Goal: Task Accomplishment & Management: Manage account settings

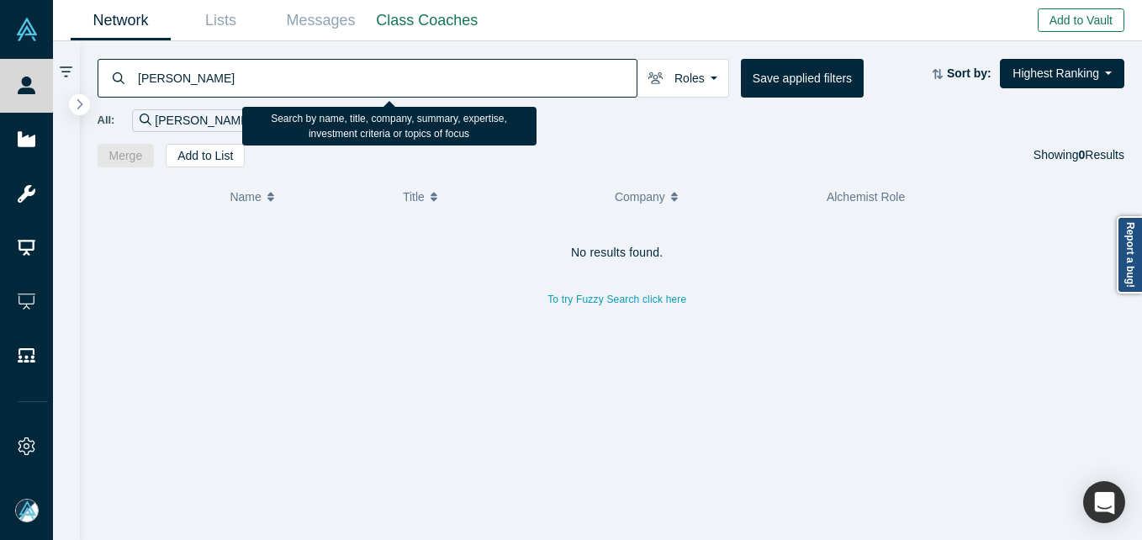
click at [1094, 24] on button "Add to Vault" at bounding box center [1081, 20] width 87 height 24
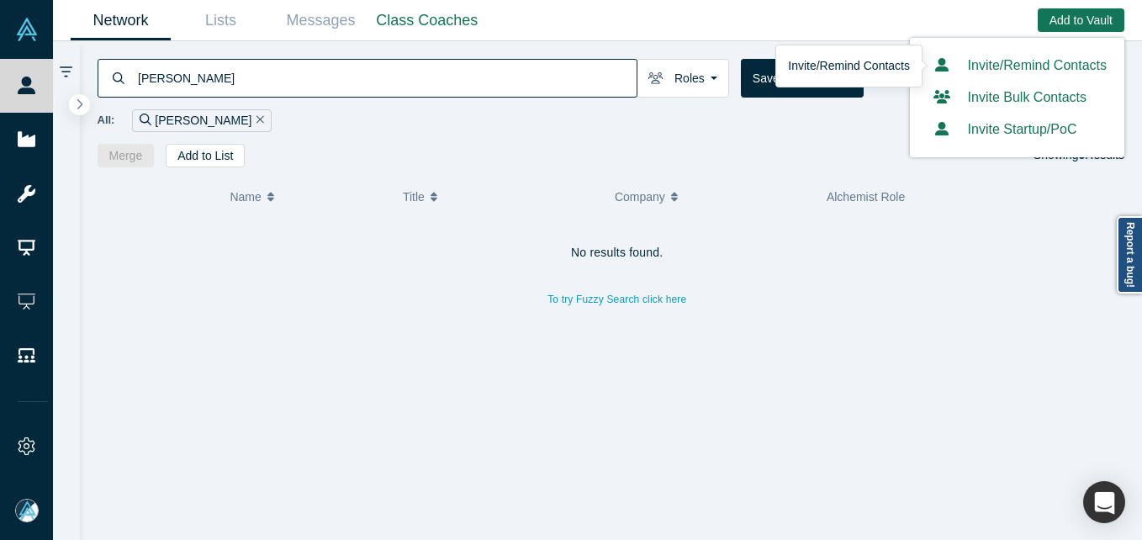
click at [1028, 58] on link "Invite/Remind Contacts" at bounding box center [1016, 65] width 179 height 14
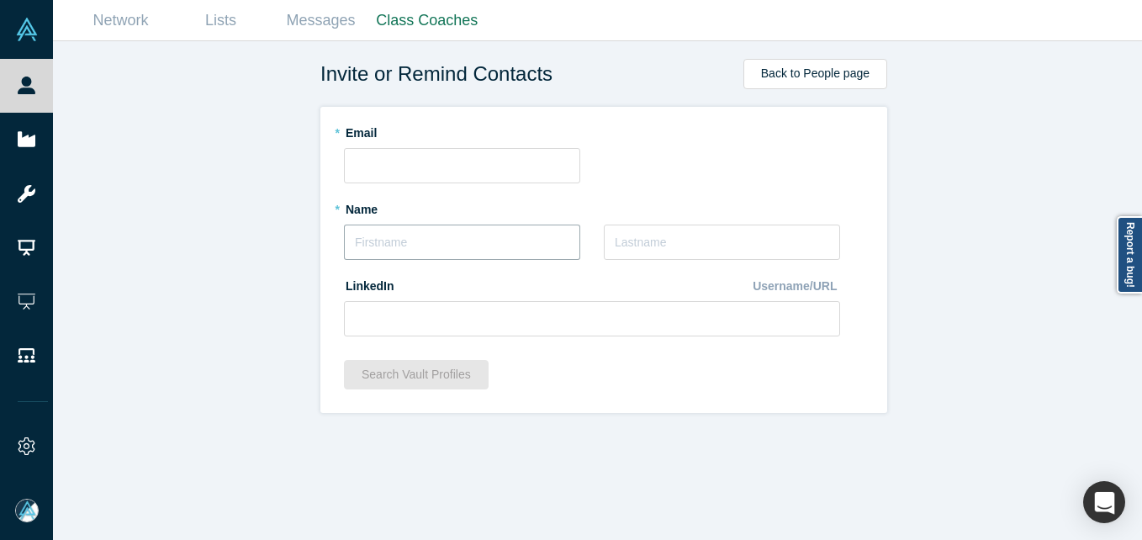
click at [402, 238] on input "text" at bounding box center [462, 241] width 236 height 35
paste input "[PERSON_NAME]"
click at [363, 241] on input "[PERSON_NAME]" at bounding box center [462, 241] width 236 height 35
drag, startPoint x: 391, startPoint y: 244, endPoint x: 495, endPoint y: 240, distance: 104.3
click at [499, 246] on input "[PERSON_NAME]" at bounding box center [462, 241] width 236 height 35
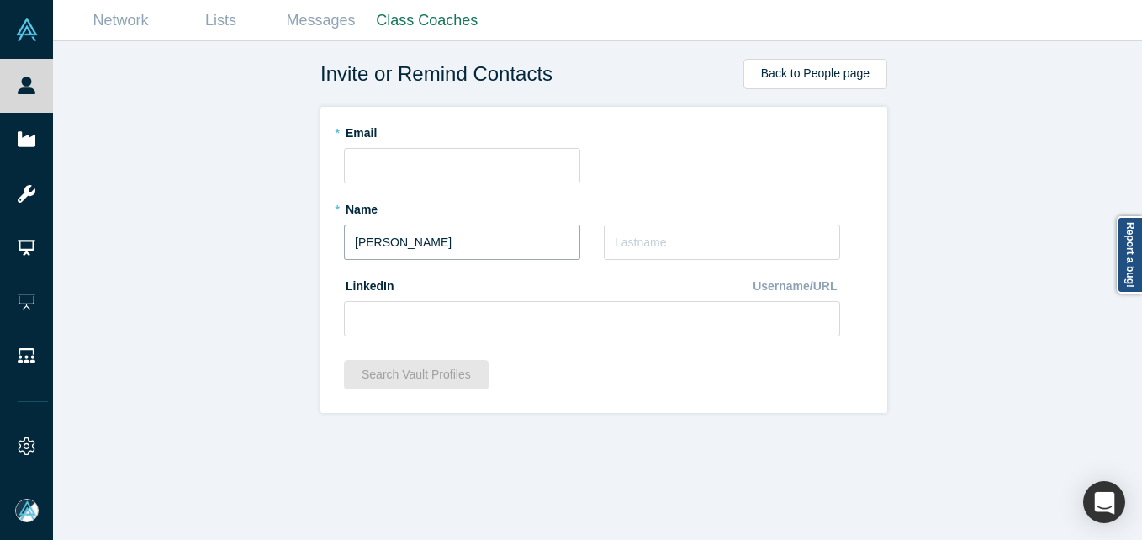
type input "Markus"
paste input "Sanio"
type input "Sanio"
click at [376, 169] on input "text" at bounding box center [462, 165] width 236 height 35
paste input "[EMAIL_ADDRESS][DOMAIN_NAME]"
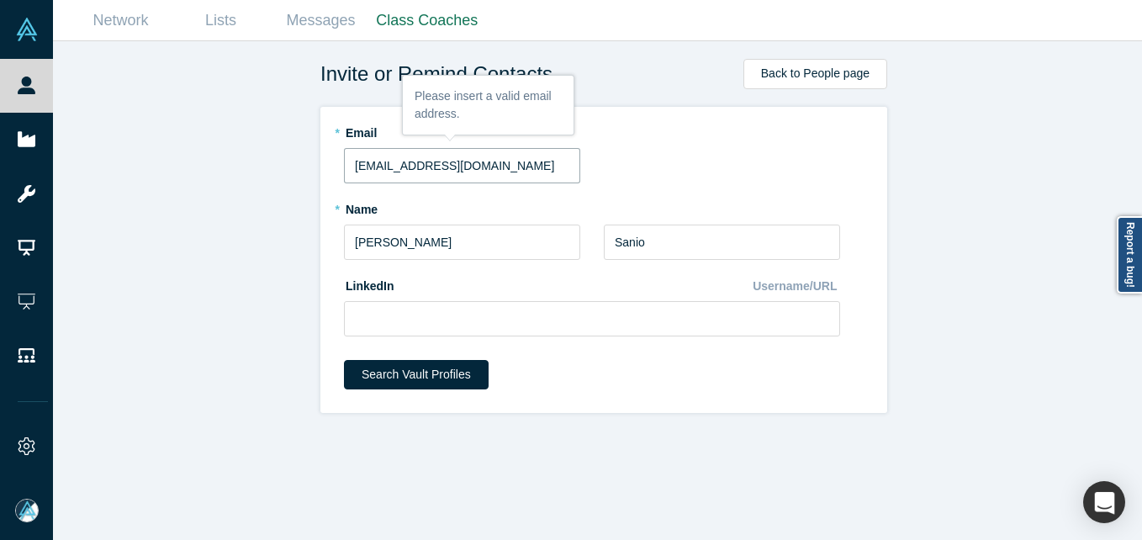
type input "[EMAIL_ADDRESS][DOMAIN_NAME]"
click at [182, 230] on div "Invite or Remind Contacts Back to People page * Email markus.sanio@gmail.com * …" at bounding box center [603, 296] width 1101 height 511
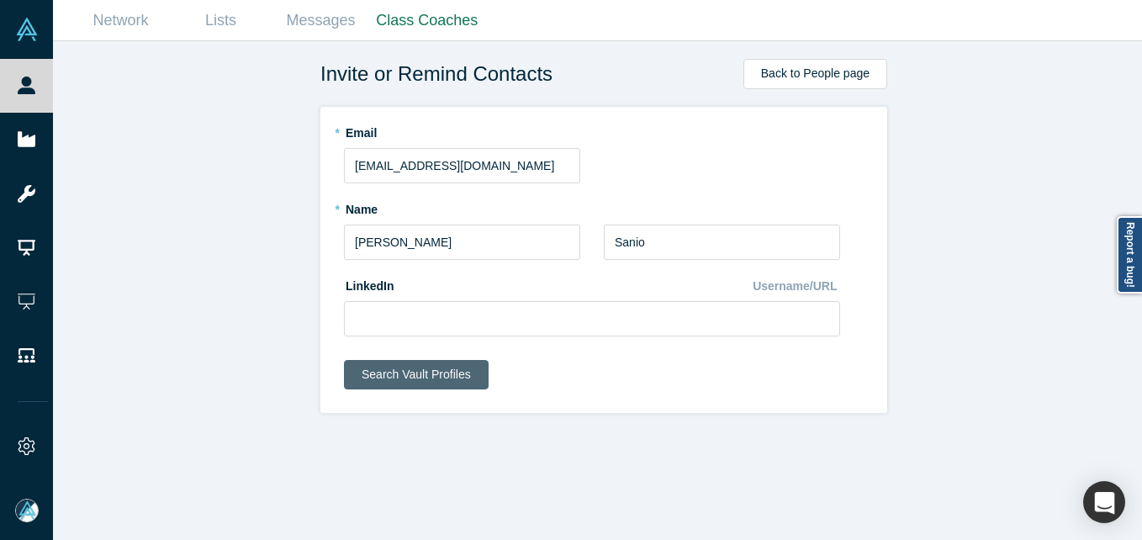
click at [376, 370] on button "Search Vault Profiles" at bounding box center [416, 374] width 145 height 29
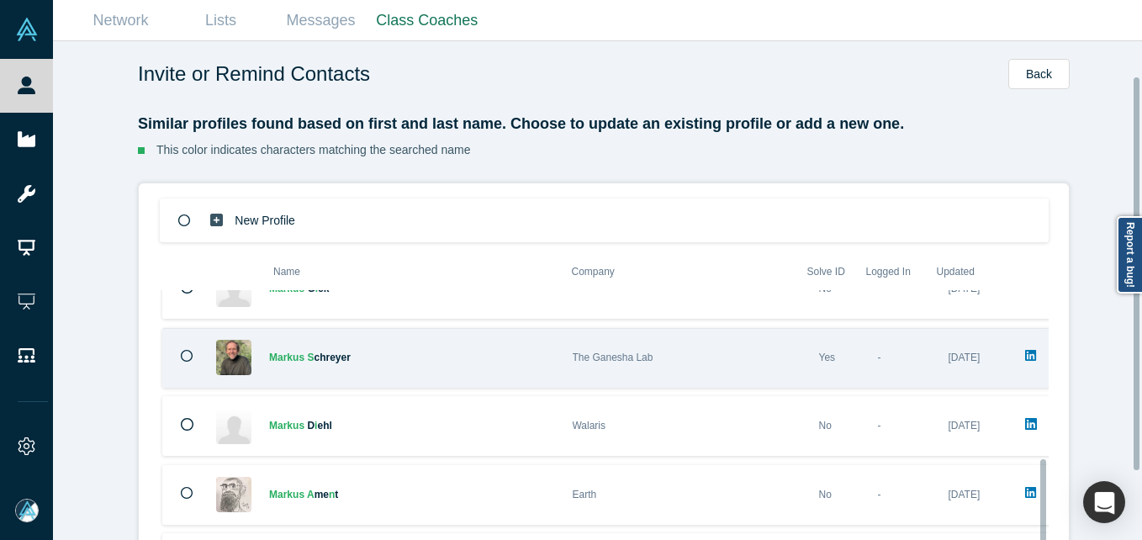
scroll to position [130, 0]
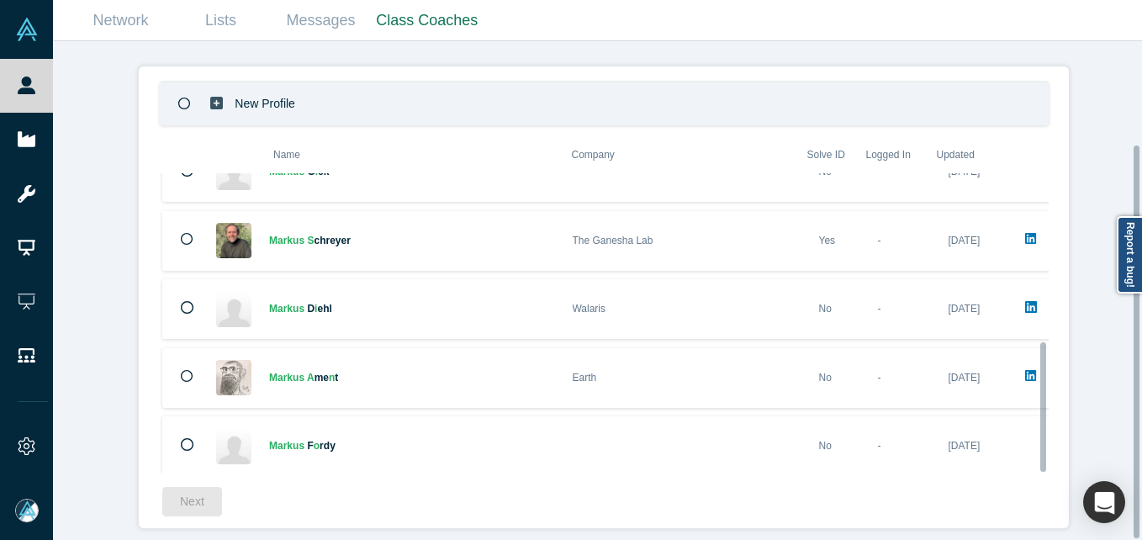
click at [355, 87] on div "New Profile" at bounding box center [604, 104] width 889 height 44
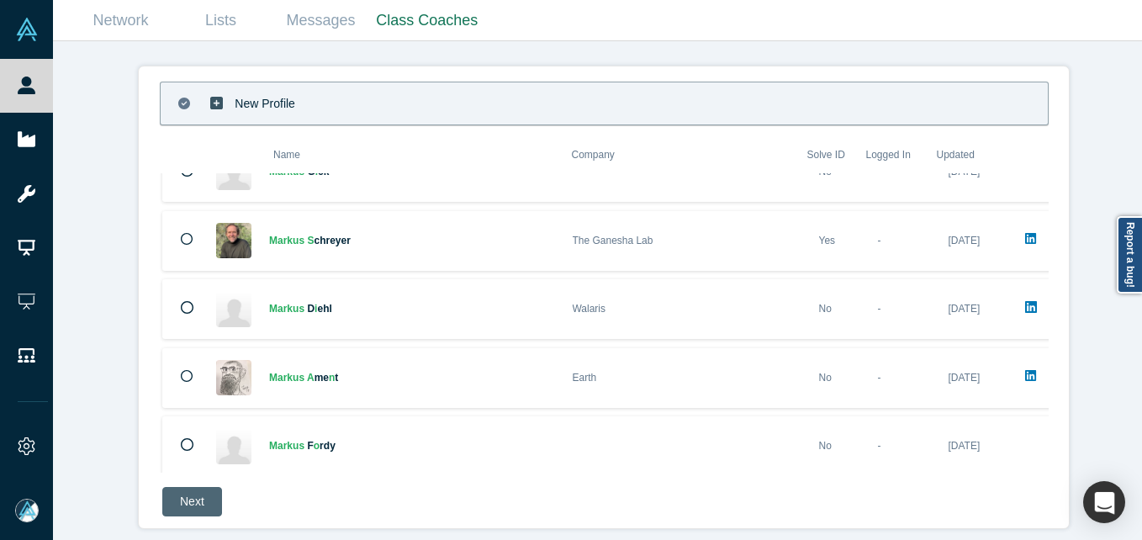
click at [188, 488] on button "Next" at bounding box center [192, 501] width 60 height 29
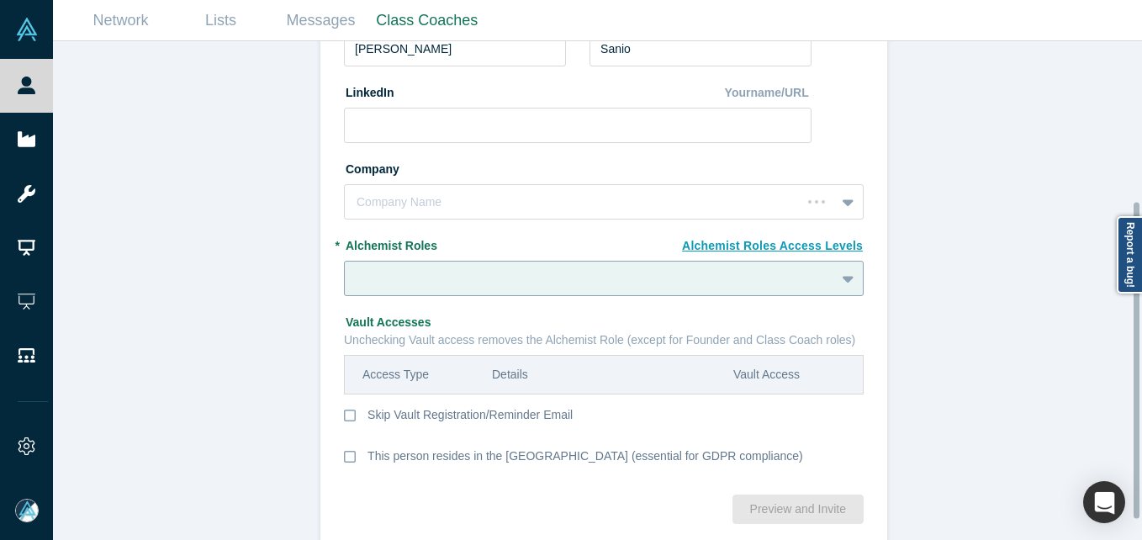
scroll to position [283, 0]
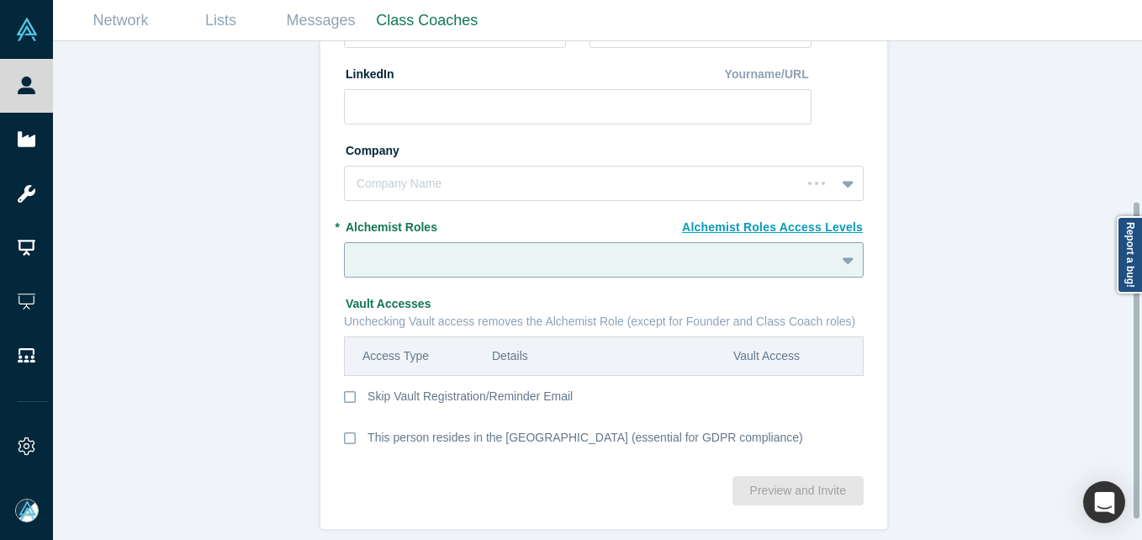
click at [470, 270] on fieldset "New Profile: Markus Sanio * Email markus.sanio@gmail.com * Name Markus * Last N…" at bounding box center [604, 156] width 520 height 616
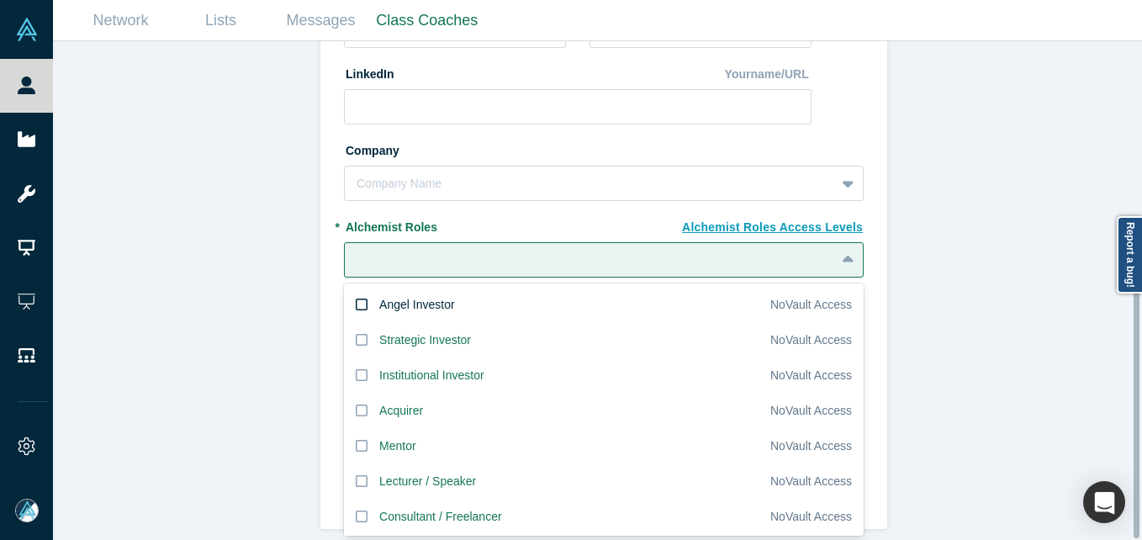
click at [399, 297] on div "Angel Investor" at bounding box center [417, 305] width 76 height 18
click at [0, 0] on input "Angel Investor" at bounding box center [0, 0] width 0 height 0
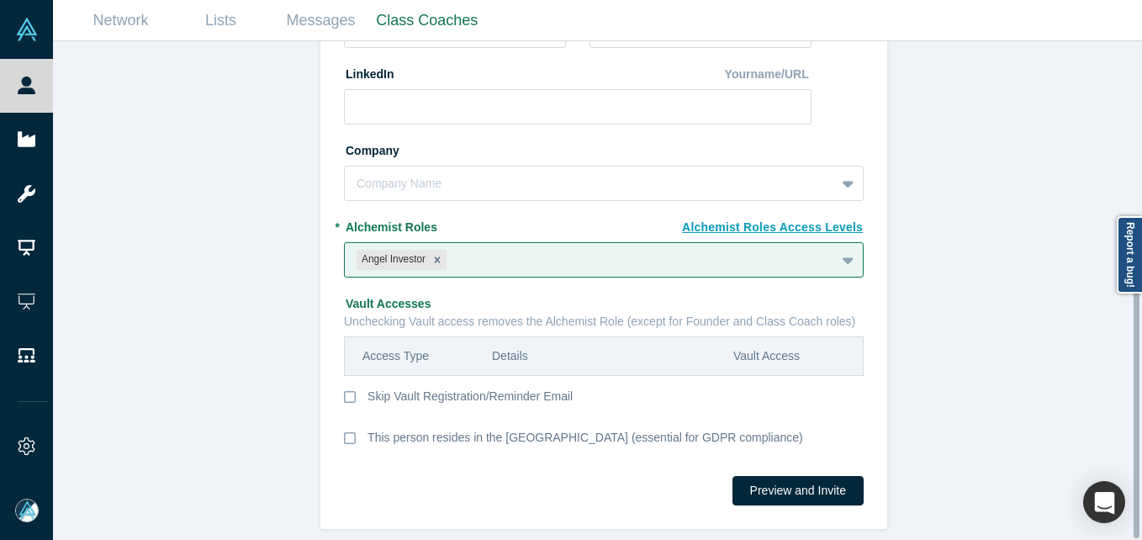
click at [127, 290] on div "Invite or Remind Contacts Back New Profile: Markus Sanio * Email markus.sanio@g…" at bounding box center [603, 296] width 1101 height 511
click at [344, 391] on icon at bounding box center [350, 397] width 12 height 12
click at [0, 0] on input "Skip Vault Registration/Reminder Email" at bounding box center [0, 0] width 0 height 0
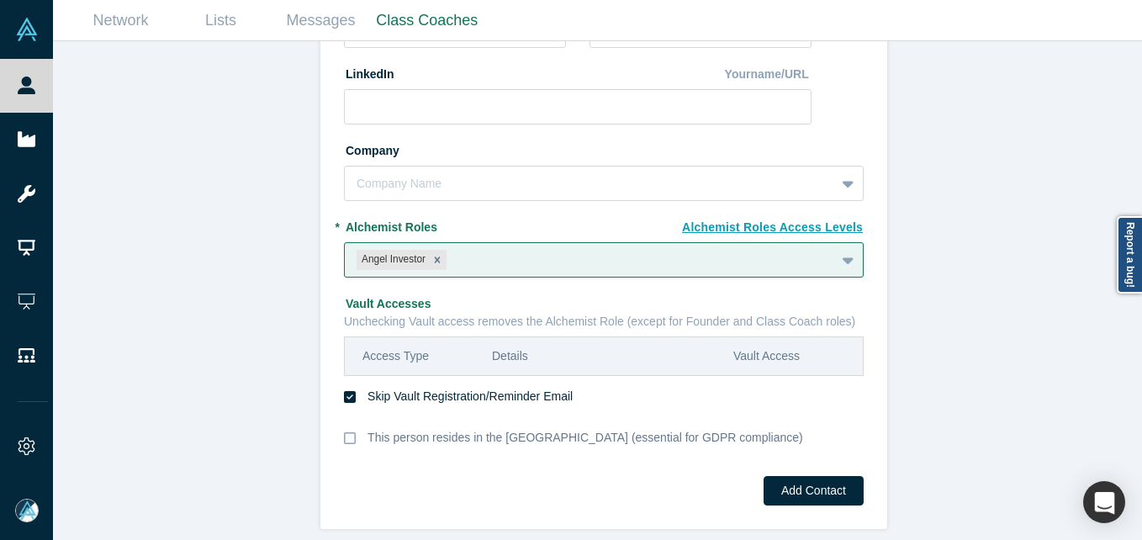
click at [151, 328] on div "Invite or Remind Contacts Back New Profile: Markus Sanio * Email markus.sanio@g…" at bounding box center [603, 296] width 1101 height 511
click at [827, 484] on button "Add Contact" at bounding box center [813, 490] width 100 height 29
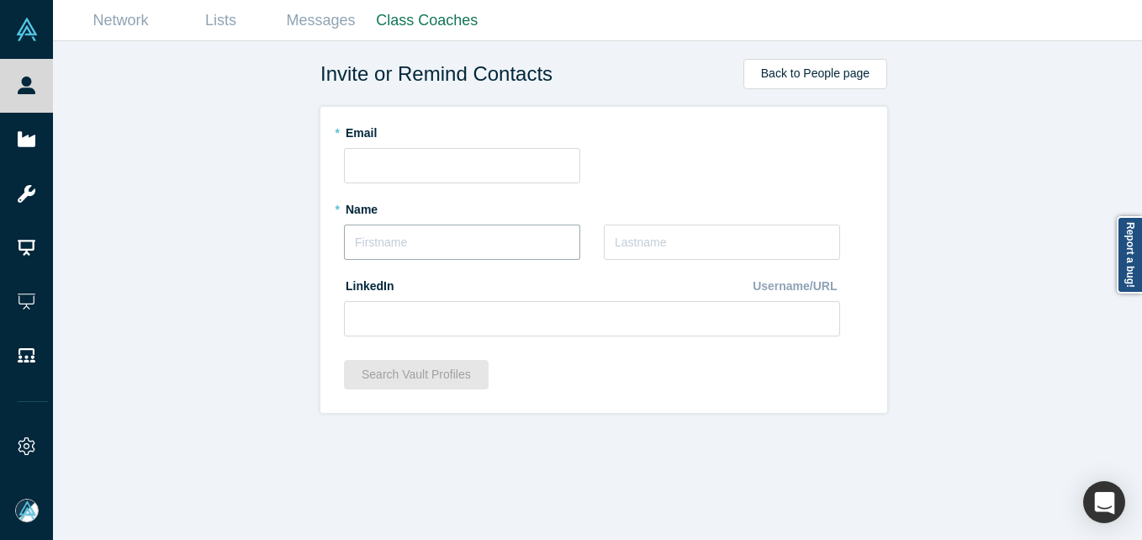
click at [404, 255] on input "text" at bounding box center [462, 241] width 236 height 35
paste input "[PERSON_NAME]"
drag, startPoint x: 367, startPoint y: 237, endPoint x: 388, endPoint y: 218, distance: 28.6
click at [367, 237] on input "[PERSON_NAME]" at bounding box center [462, 241] width 236 height 35
drag, startPoint x: 456, startPoint y: 236, endPoint x: 487, endPoint y: 238, distance: 31.2
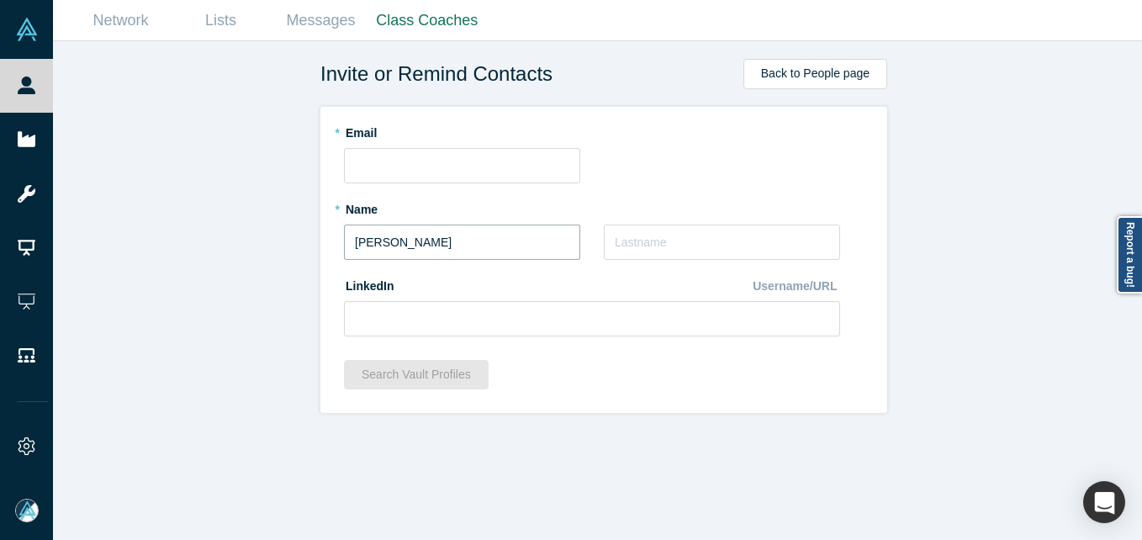
click at [487, 238] on input "[PERSON_NAME]" at bounding box center [462, 241] width 236 height 35
click at [406, 241] on input "[PERSON_NAME]" at bounding box center [462, 241] width 236 height 35
drag, startPoint x: 385, startPoint y: 242, endPoint x: 517, endPoint y: 246, distance: 132.1
click at [517, 246] on input "[PERSON_NAME]" at bounding box center [462, 241] width 236 height 35
type input "Walter"
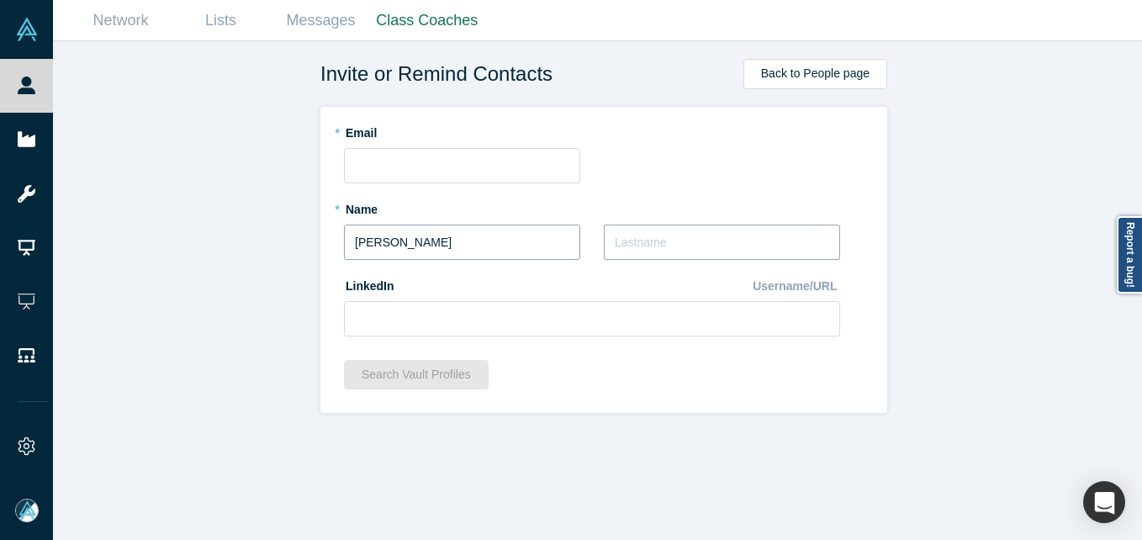
paste input "Davenport II"
type input "Davenport II"
drag, startPoint x: 460, startPoint y: 319, endPoint x: 441, endPoint y: 329, distance: 21.8
click at [460, 319] on input at bounding box center [592, 318] width 496 height 35
paste input "https://www.linkedin.com/in/walter-davenport-ii/"
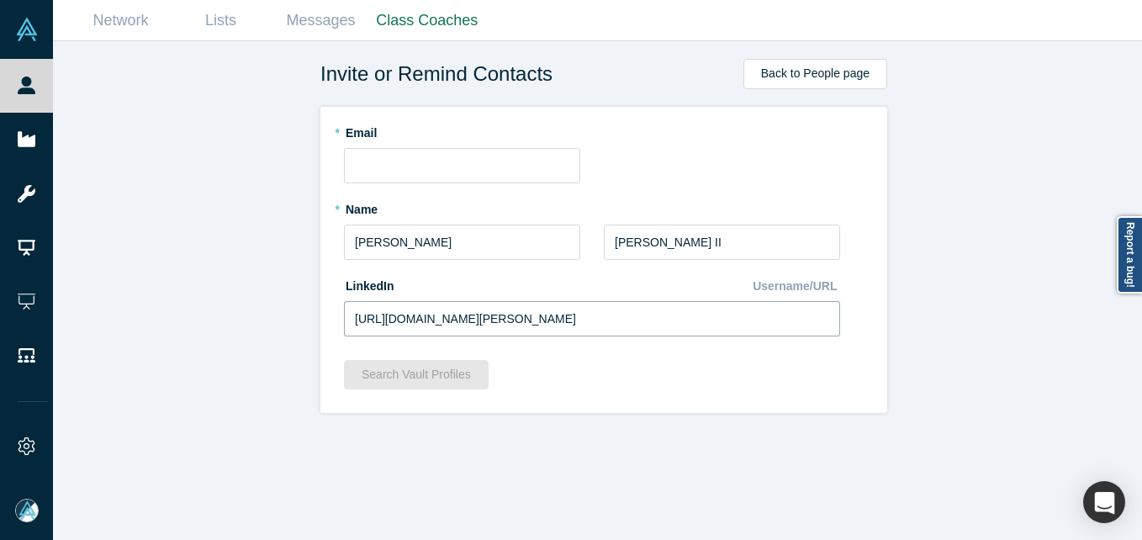
type input "https://www.linkedin.com/in/walter-davenport-ii/"
drag, startPoint x: 177, startPoint y: 259, endPoint x: 163, endPoint y: 64, distance: 195.5
click at [177, 256] on div "Invite or Remind Contacts Back to People page * Email * Name Walter * Last Name…" at bounding box center [603, 296] width 1101 height 511
click at [387, 156] on input "text" at bounding box center [462, 165] width 236 height 35
paste input "[PERSON_NAME][EMAIL_ADDRESS][PERSON_NAME][DOMAIN_NAME]"
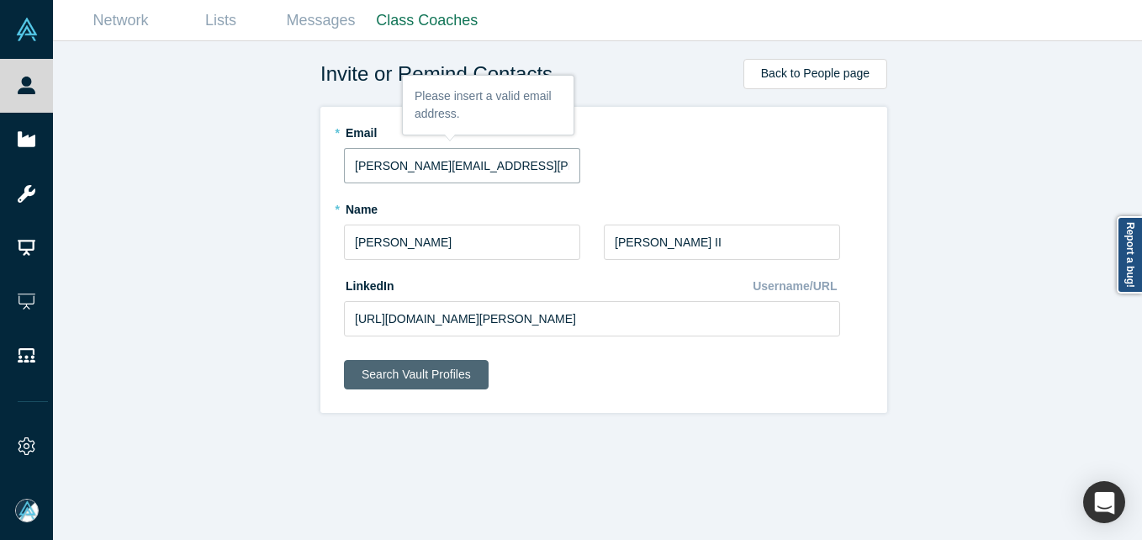
type input "[PERSON_NAME][EMAIL_ADDRESS][PERSON_NAME][DOMAIN_NAME]"
click at [445, 381] on button "Search Vault Profiles" at bounding box center [416, 374] width 145 height 29
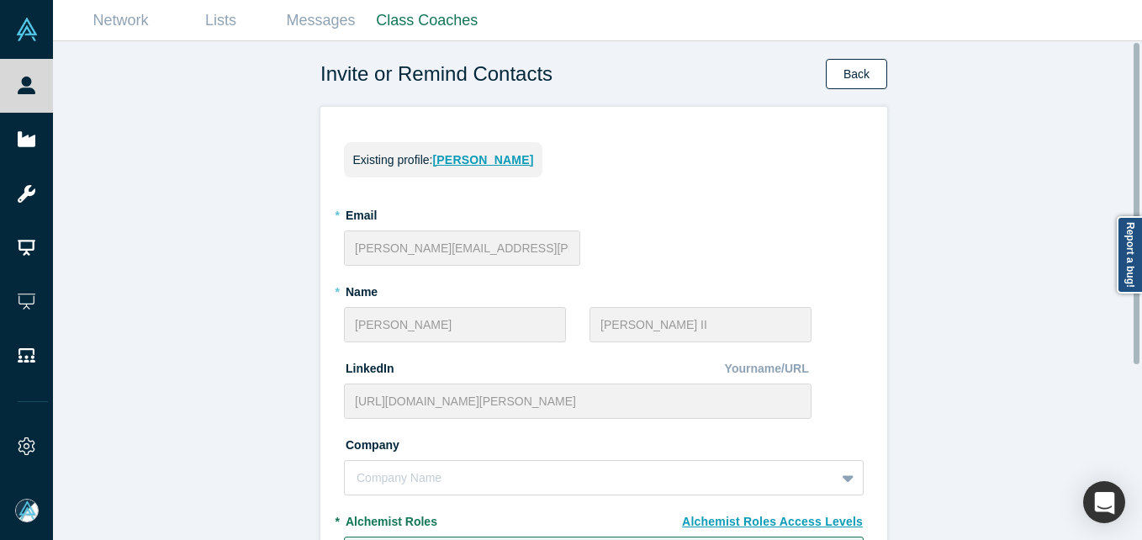
click at [863, 71] on button "Back" at bounding box center [856, 74] width 61 height 30
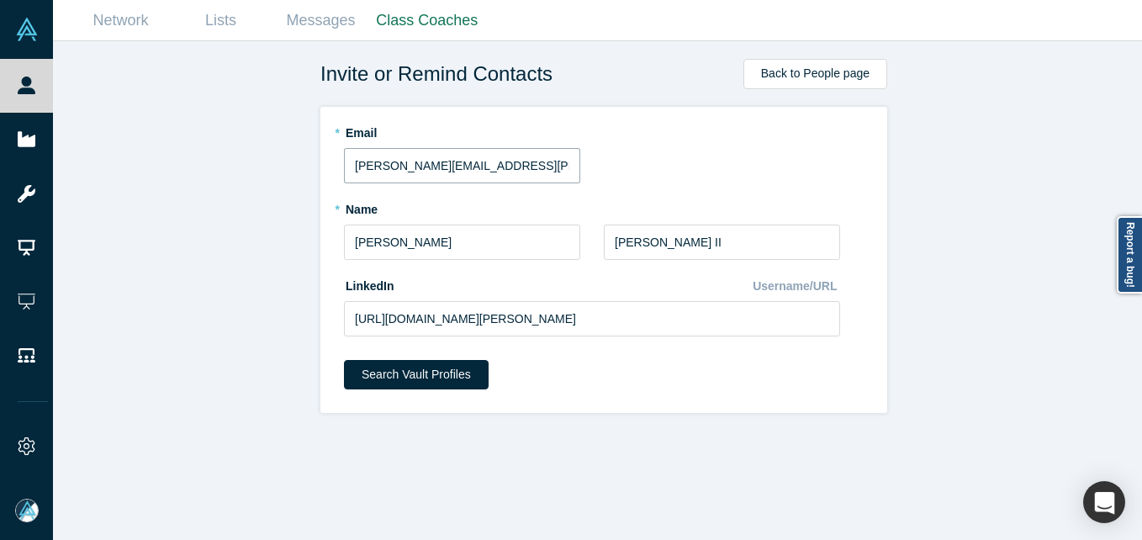
click at [435, 166] on input "[PERSON_NAME][EMAIL_ADDRESS][PERSON_NAME][DOMAIN_NAME]" at bounding box center [462, 165] width 236 height 35
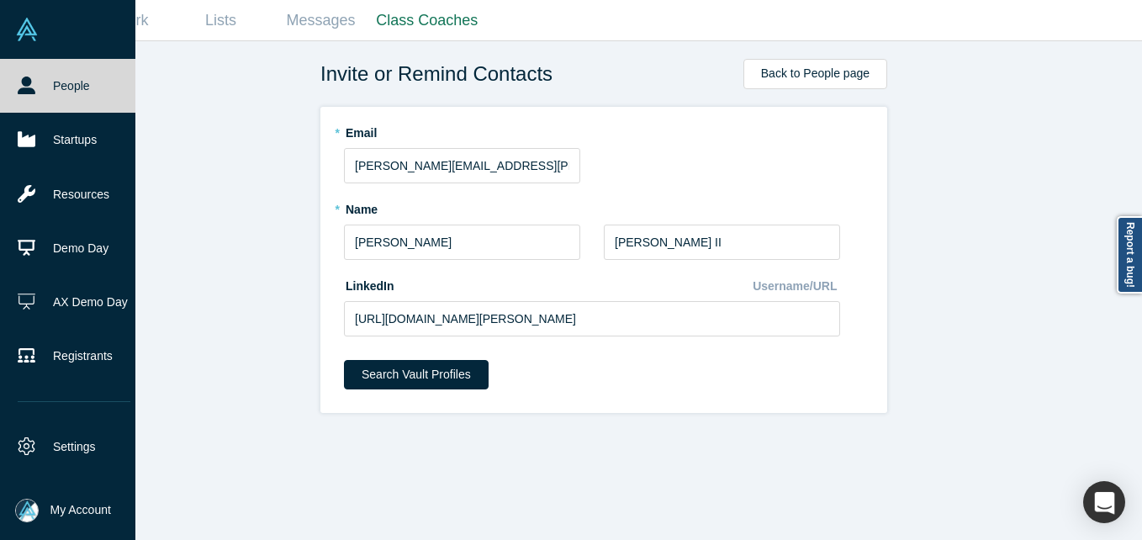
drag, startPoint x: 53, startPoint y: 89, endPoint x: 36, endPoint y: 83, distance: 17.8
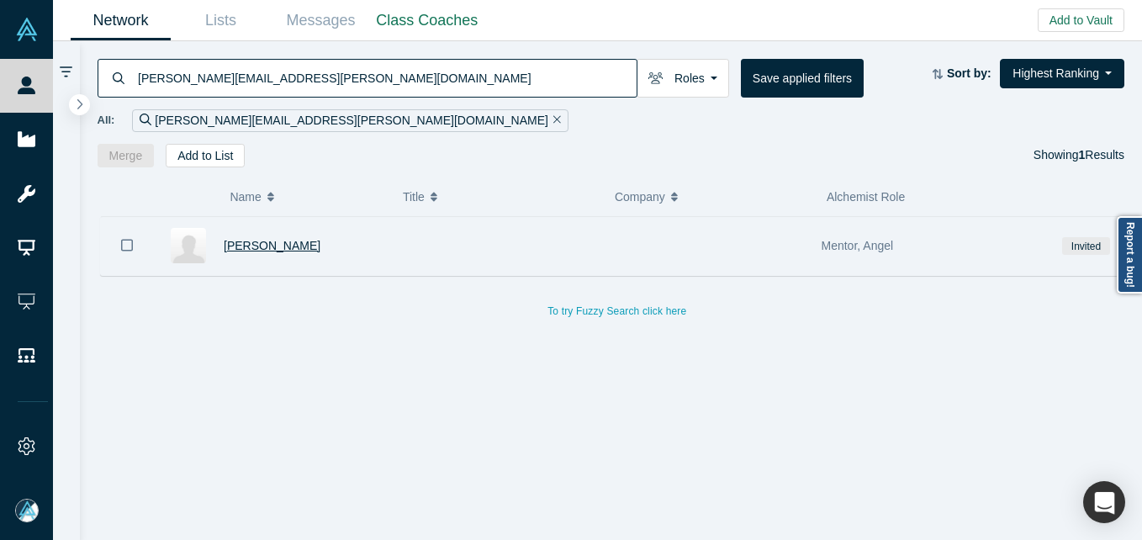
type input "[PERSON_NAME][EMAIL_ADDRESS][PERSON_NAME][DOMAIN_NAME]"
click at [286, 240] on span "[PERSON_NAME]" at bounding box center [272, 245] width 97 height 13
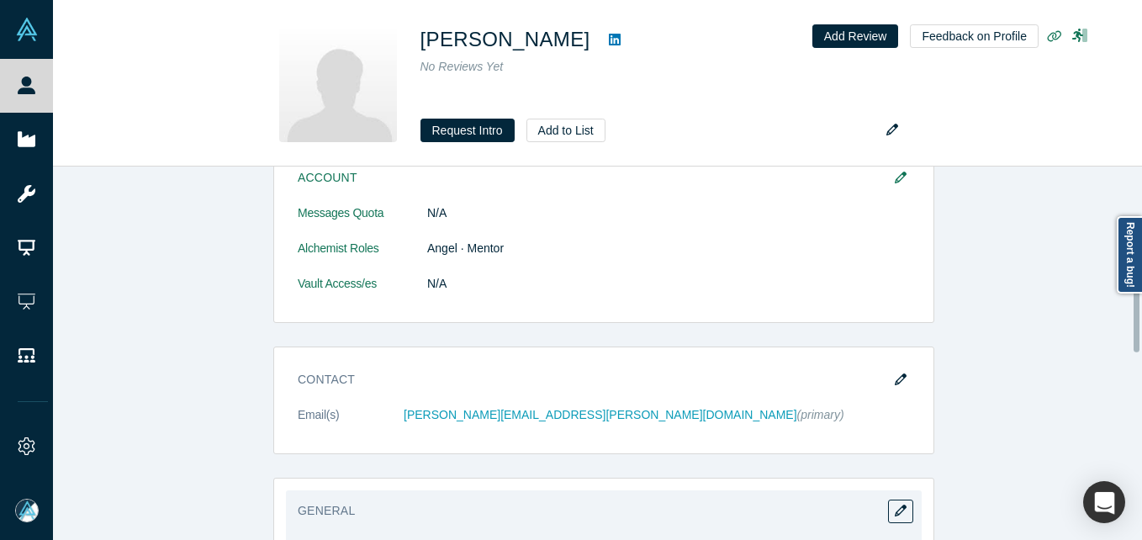
scroll to position [336, 0]
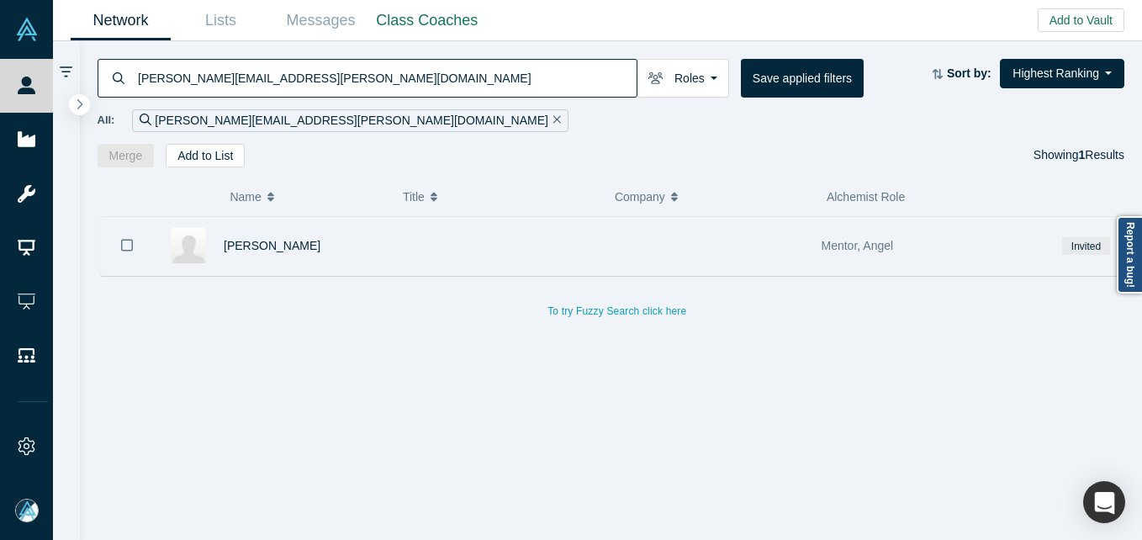
drag, startPoint x: 122, startPoint y: 249, endPoint x: 130, endPoint y: 246, distance: 9.1
click at [123, 248] on icon "Bookmark" at bounding box center [127, 245] width 12 height 16
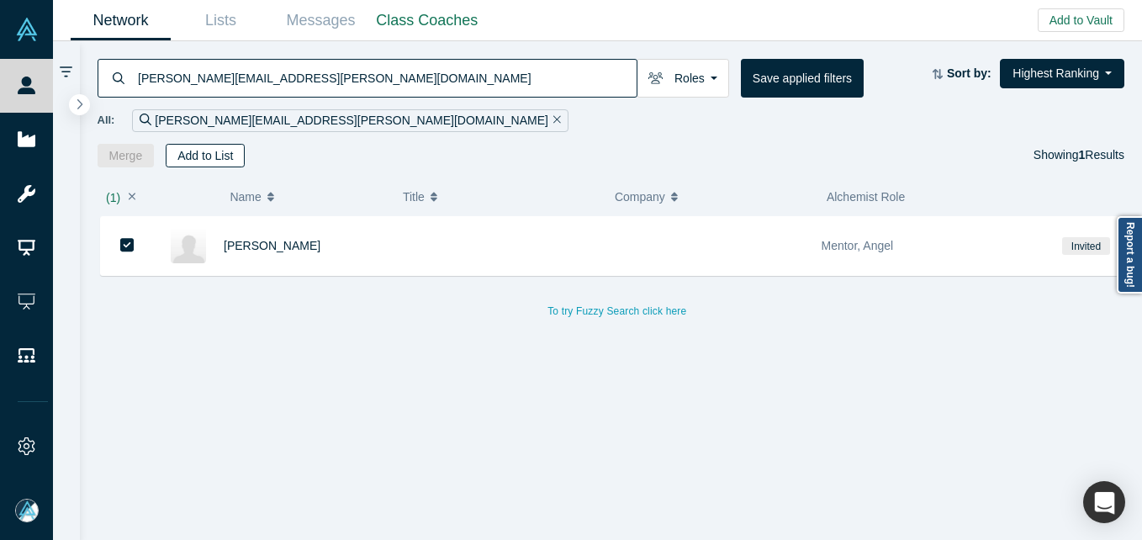
click at [203, 147] on button "Add to List" at bounding box center [205, 156] width 79 height 24
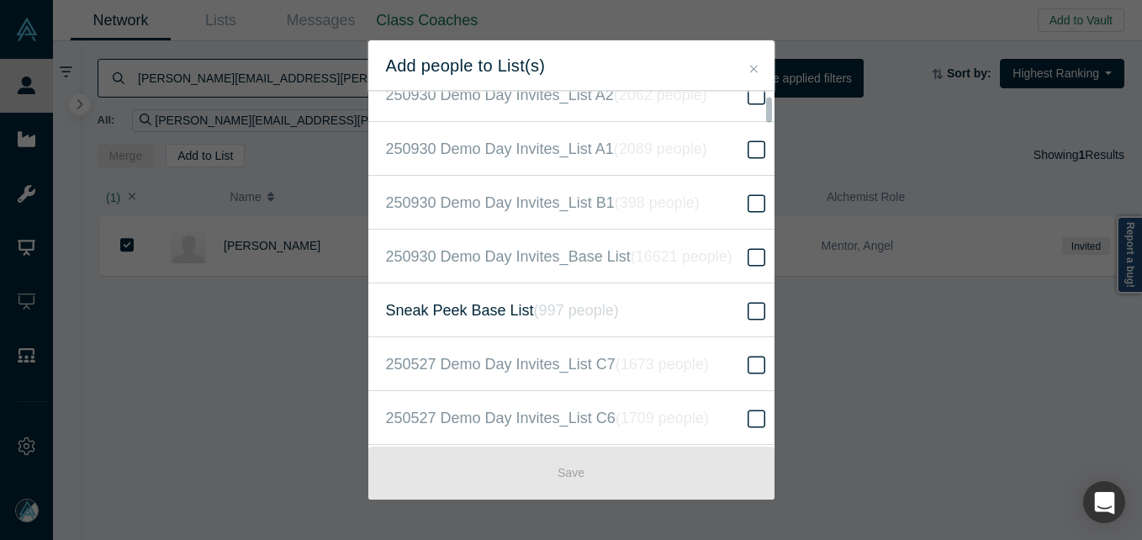
scroll to position [589, 0]
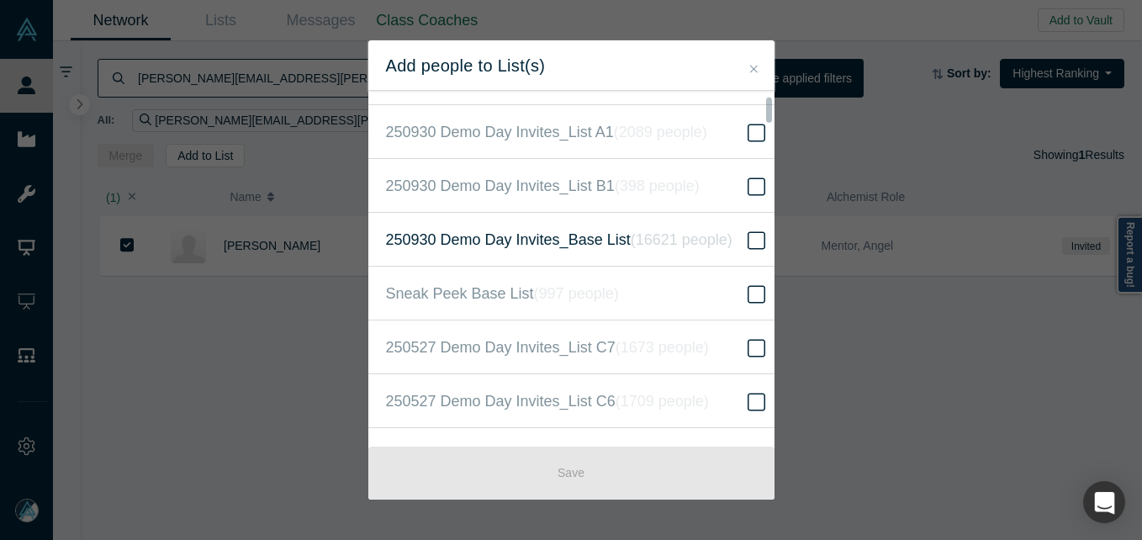
click at [747, 241] on icon at bounding box center [756, 240] width 18 height 20
click at [0, 0] on input "250930 Demo Day Invites_Base List ( 16621 people )" at bounding box center [0, 0] width 0 height 0
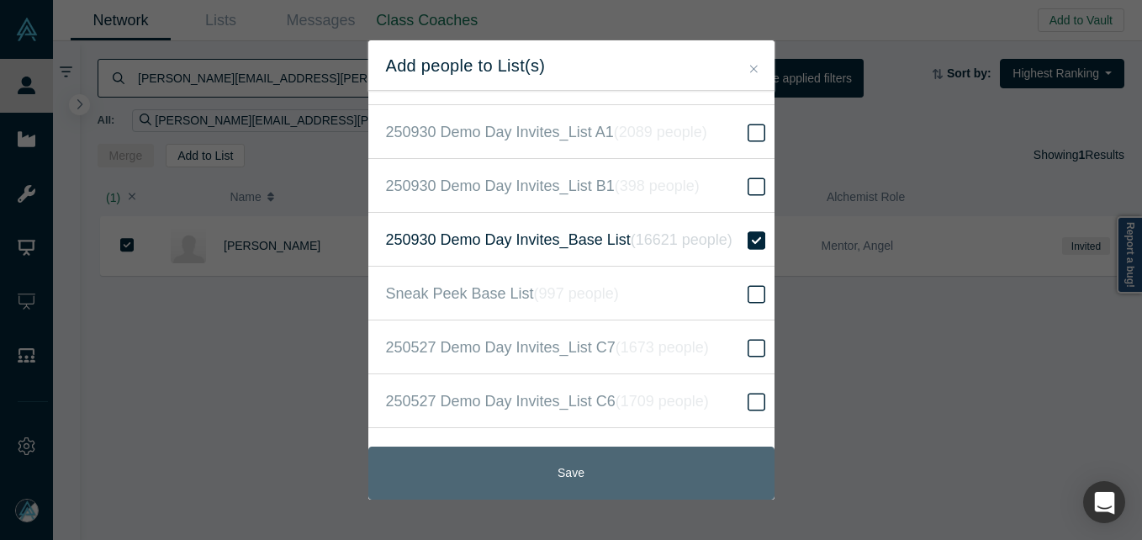
click at [612, 467] on button "Save" at bounding box center [571, 472] width 406 height 53
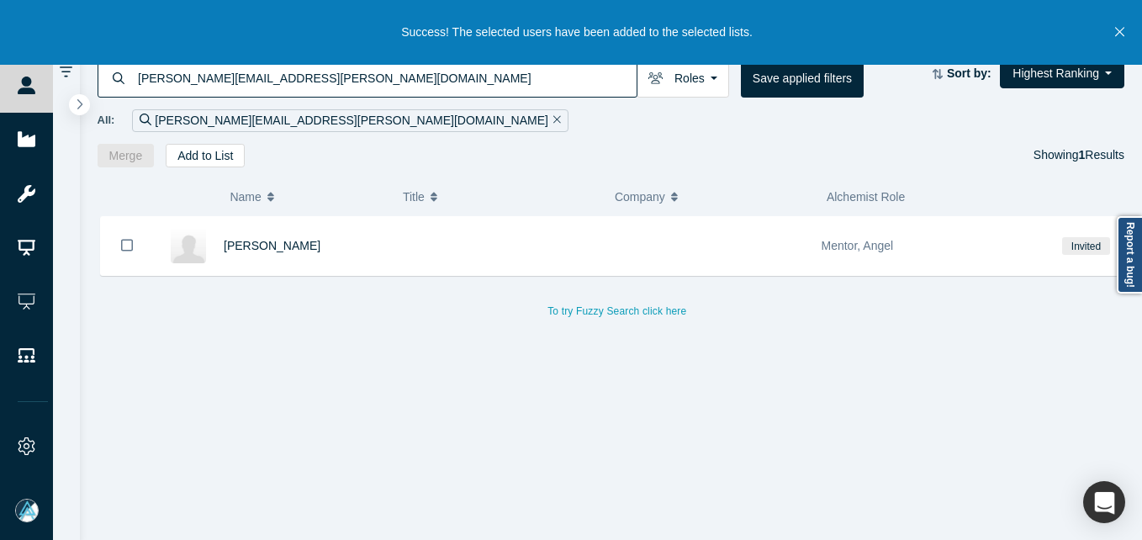
click at [239, 71] on input "[PERSON_NAME][EMAIL_ADDRESS][PERSON_NAME][DOMAIN_NAME]" at bounding box center [386, 78] width 500 height 40
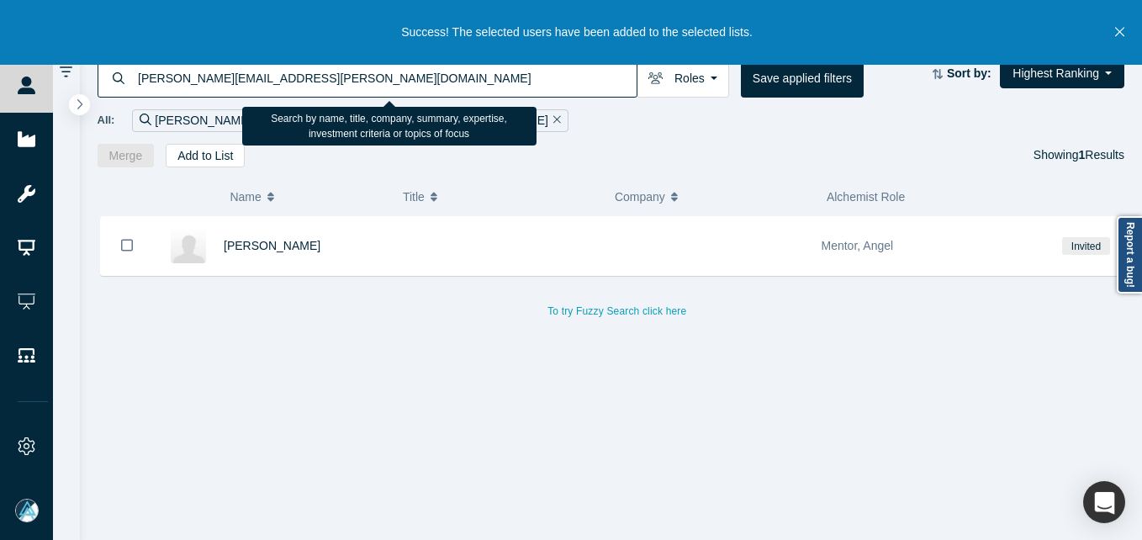
click at [239, 71] on input "[PERSON_NAME][EMAIL_ADDRESS][PERSON_NAME][DOMAIN_NAME]" at bounding box center [386, 78] width 500 height 40
paste input "[PERSON_NAME]"
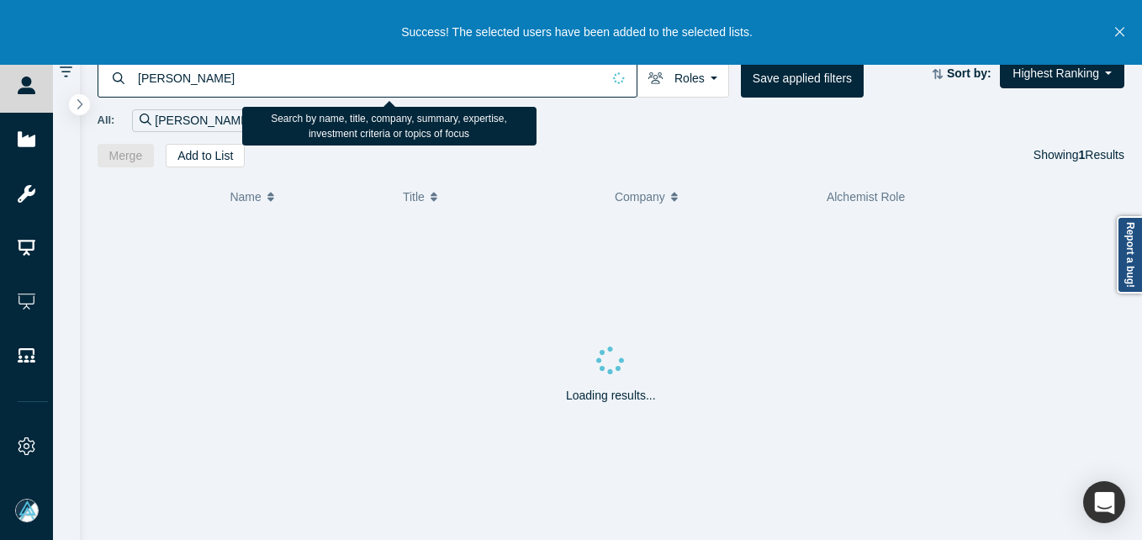
click at [156, 78] on input "[PERSON_NAME]" at bounding box center [368, 78] width 465 height 40
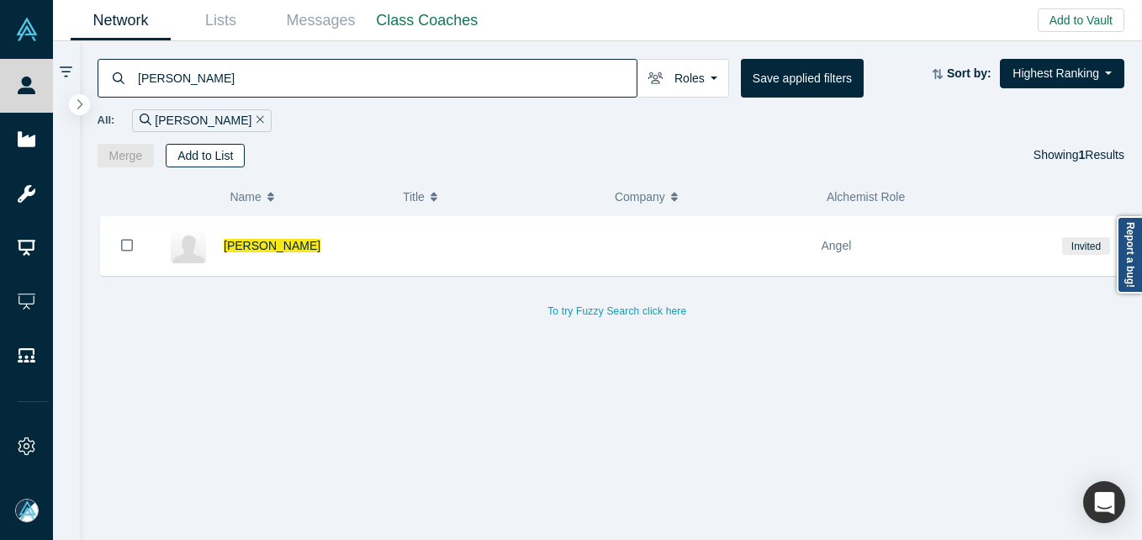
type input "[PERSON_NAME]"
click at [232, 154] on button "Add to List" at bounding box center [205, 156] width 79 height 24
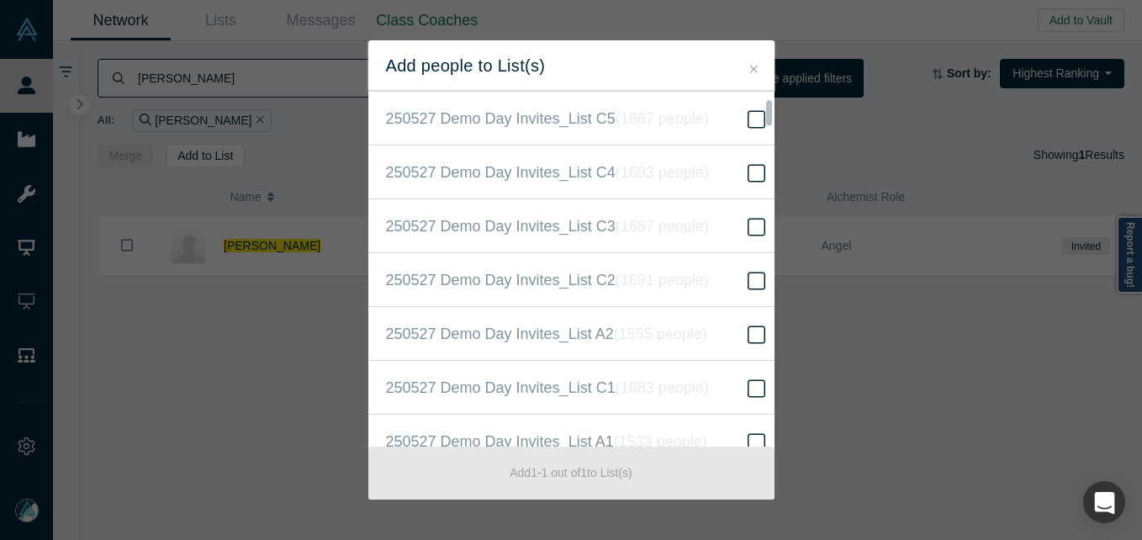
scroll to position [1177, 0]
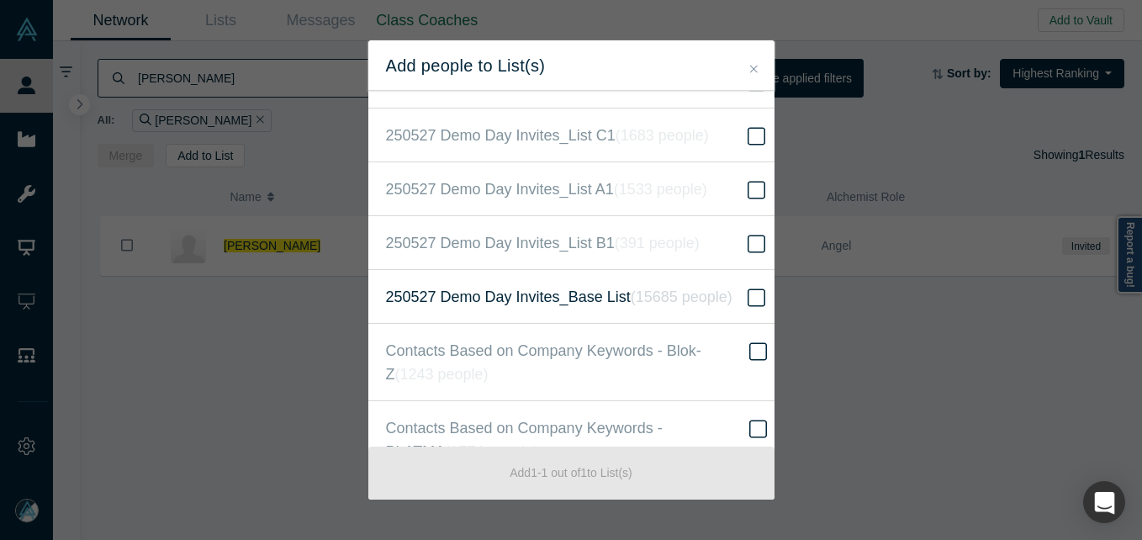
click at [747, 293] on icon at bounding box center [756, 297] width 18 height 18
click at [0, 0] on input "250527 Demo Day Invites_Base List ( 15685 people )" at bounding box center [0, 0] width 0 height 0
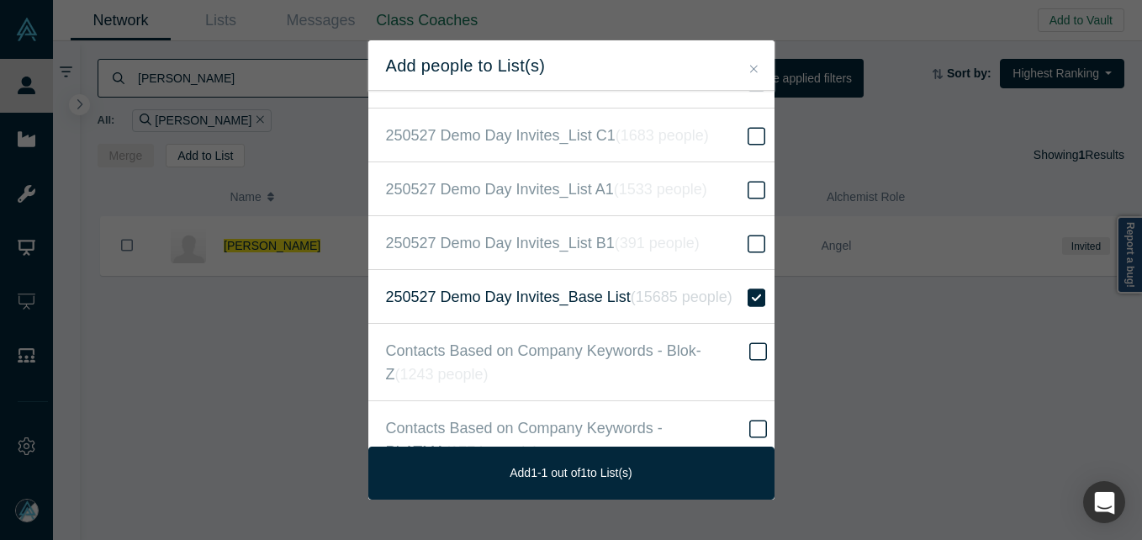
click at [747, 293] on icon at bounding box center [756, 298] width 18 height 20
click at [0, 0] on input "250527 Demo Day Invites_Base List ( 15685 people )" at bounding box center [0, 0] width 0 height 0
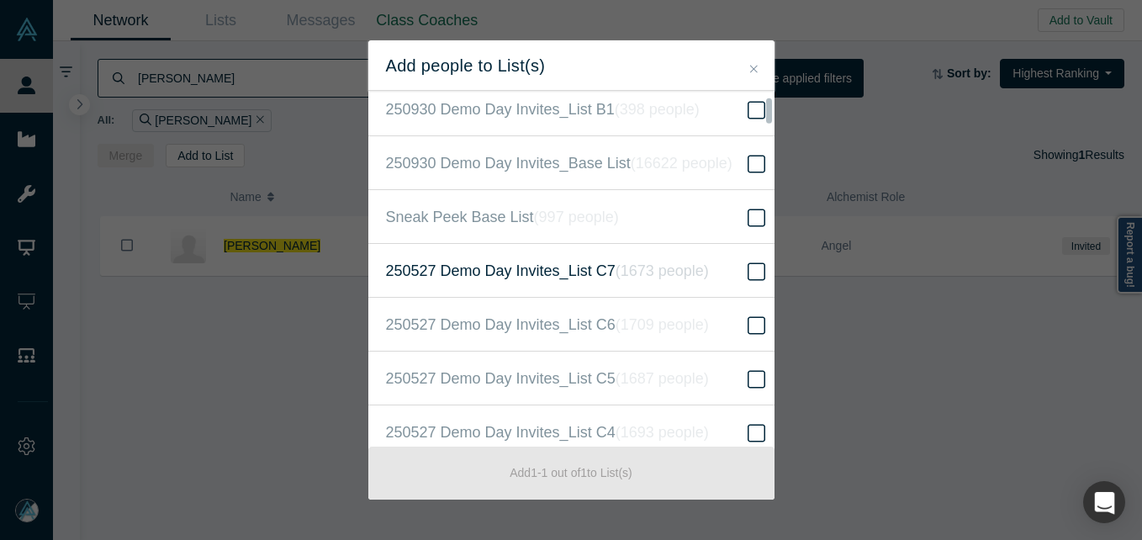
scroll to position [673, 0]
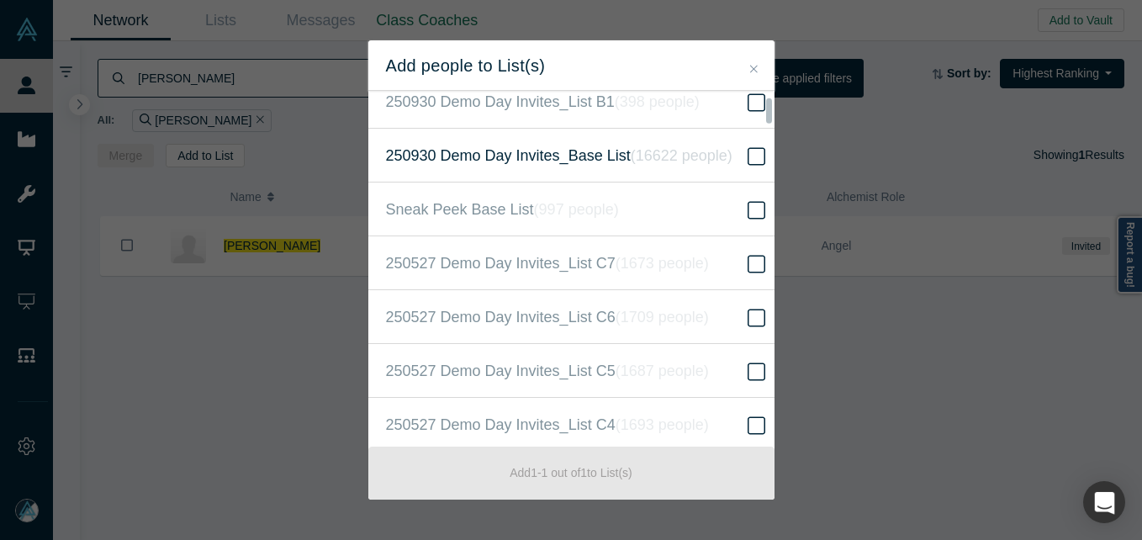
drag, startPoint x: 742, startPoint y: 161, endPoint x: 733, endPoint y: 165, distance: 9.4
click at [747, 160] on icon at bounding box center [756, 156] width 18 height 20
click at [0, 0] on input "250930 Demo Day Invites_Base List ( 16622 people )" at bounding box center [0, 0] width 0 height 0
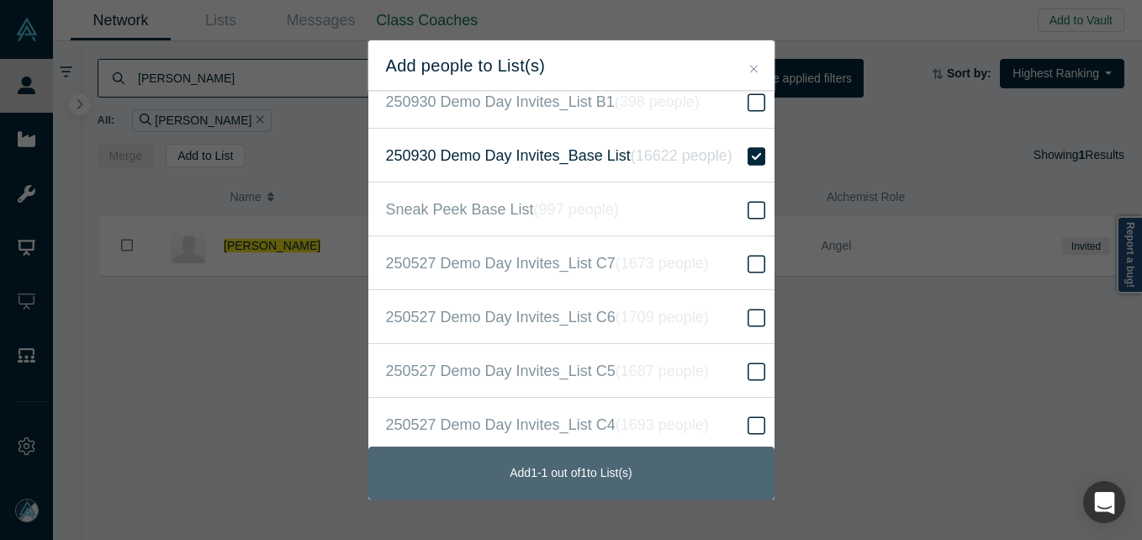
click at [540, 459] on button "Add 1 - 1 out of 1 to List(s)" at bounding box center [571, 472] width 406 height 53
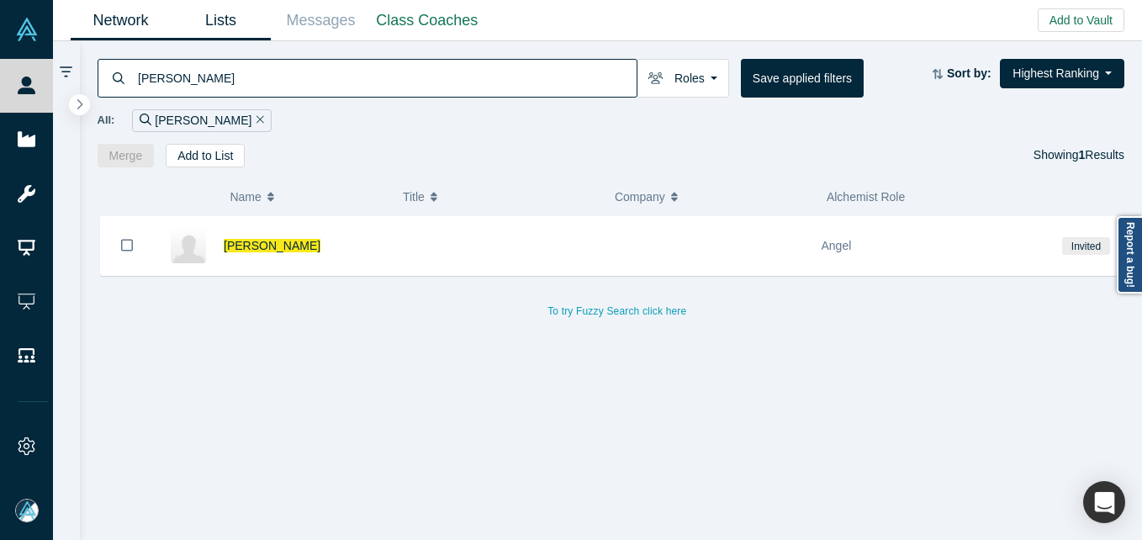
click at [239, 24] on link "Lists" at bounding box center [221, 21] width 100 height 40
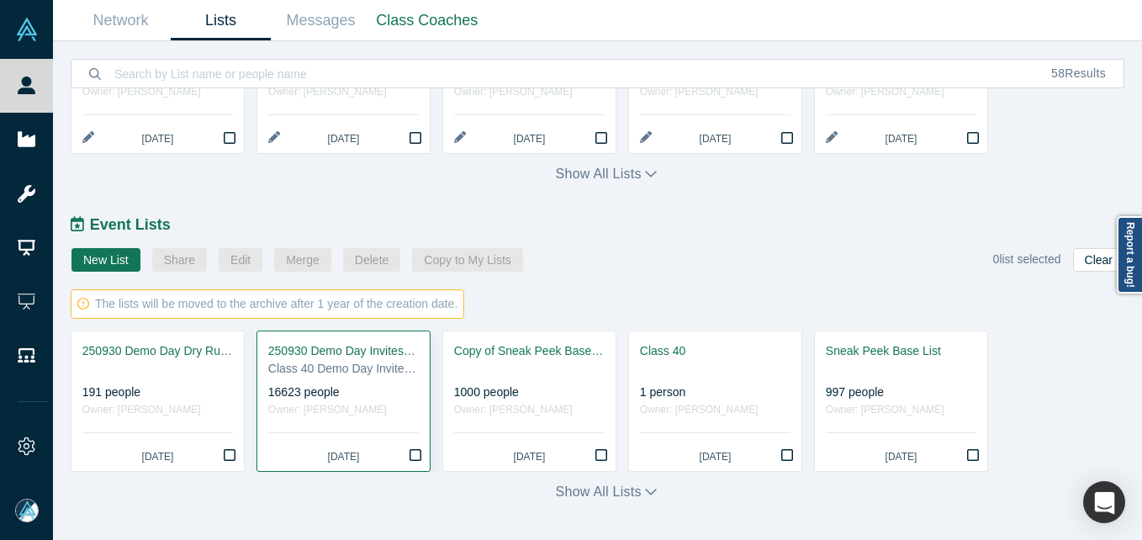
scroll to position [811, 0]
click at [326, 372] on div "Class 40 Demo Day Invitees List" at bounding box center [343, 369] width 151 height 18
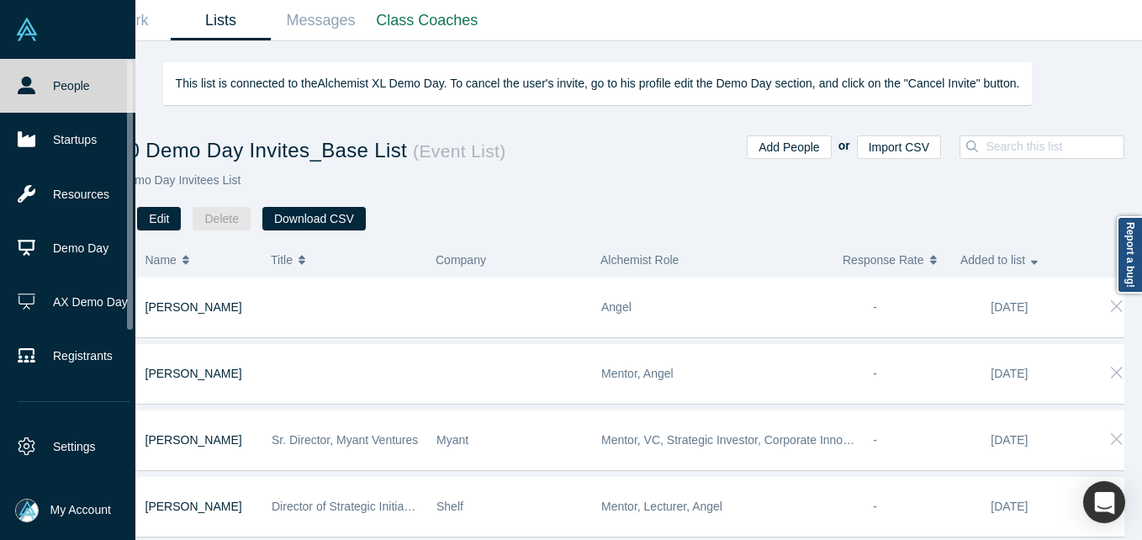
click at [34, 71] on link "People" at bounding box center [74, 86] width 148 height 54
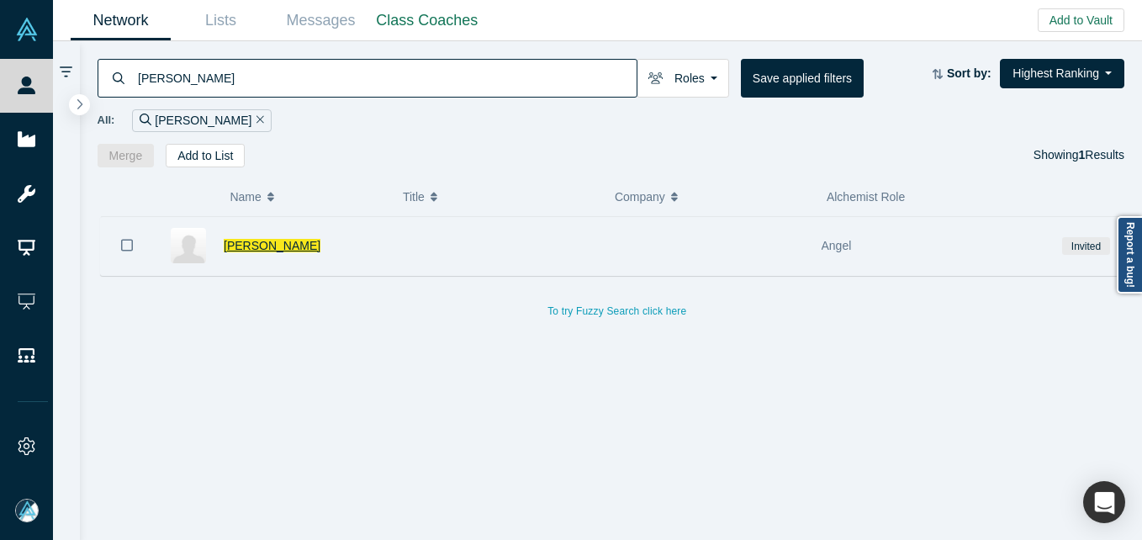
click at [266, 246] on span "[PERSON_NAME]" at bounding box center [272, 245] width 97 height 13
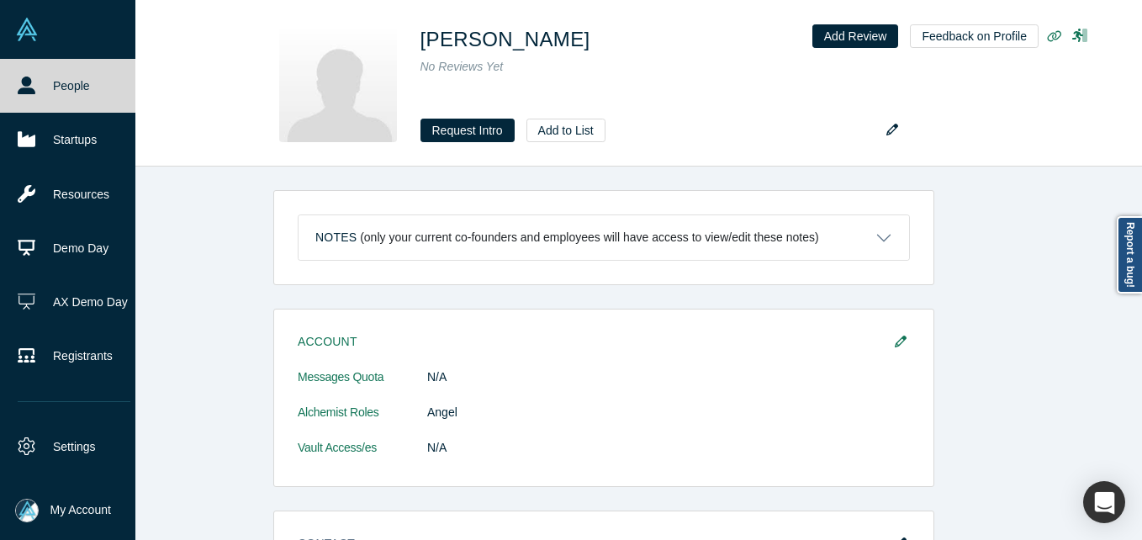
click at [61, 95] on link "People" at bounding box center [74, 86] width 148 height 54
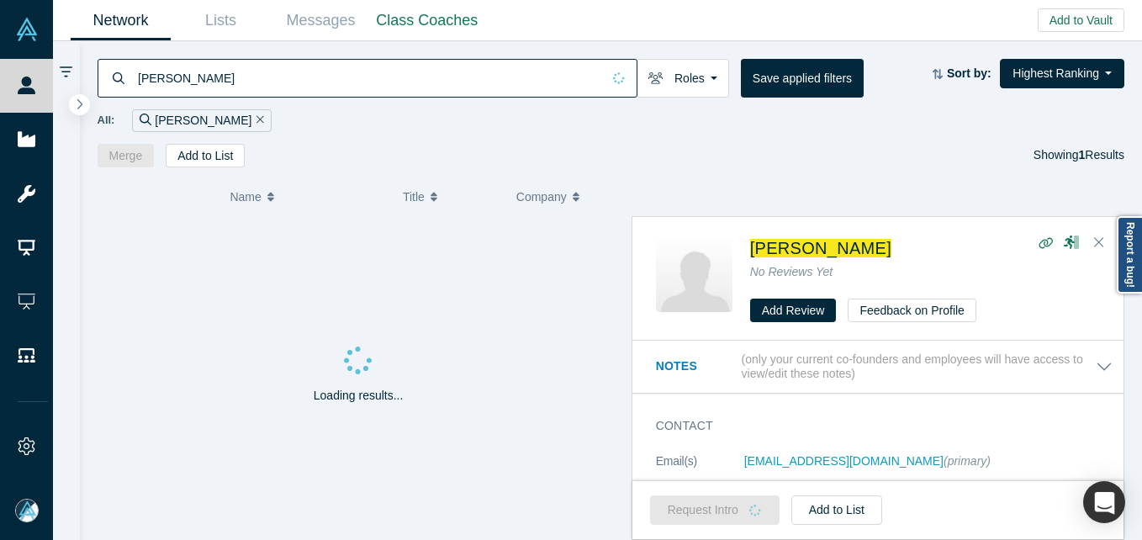
click at [321, 88] on input "[PERSON_NAME]" at bounding box center [368, 78] width 465 height 40
click at [320, 85] on input "[PERSON_NAME]" at bounding box center [368, 78] width 465 height 40
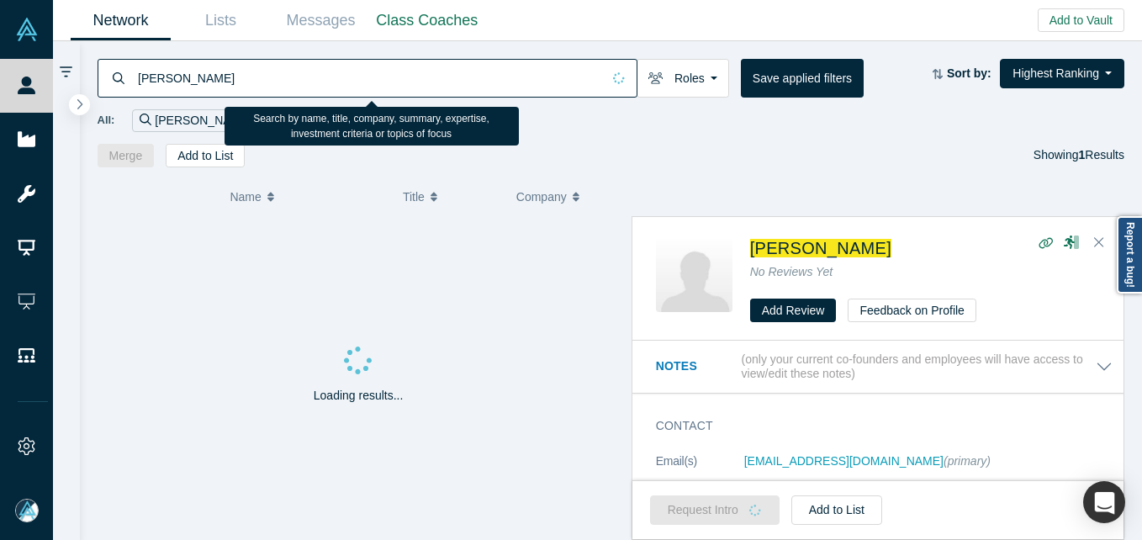
click at [320, 85] on input "[PERSON_NAME]" at bounding box center [368, 78] width 465 height 40
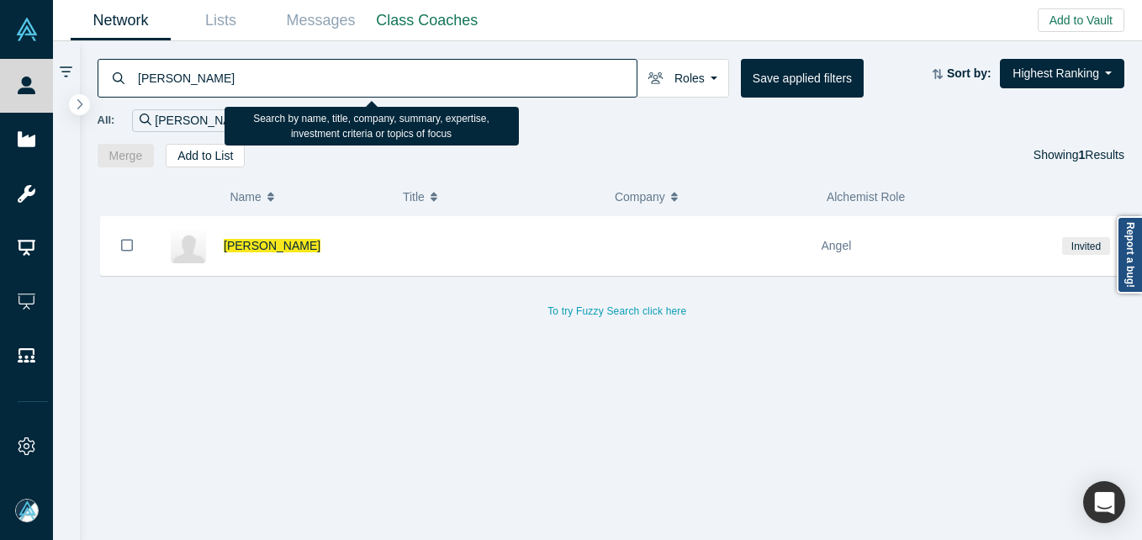
click at [320, 85] on input "[PERSON_NAME]" at bounding box center [386, 78] width 500 height 40
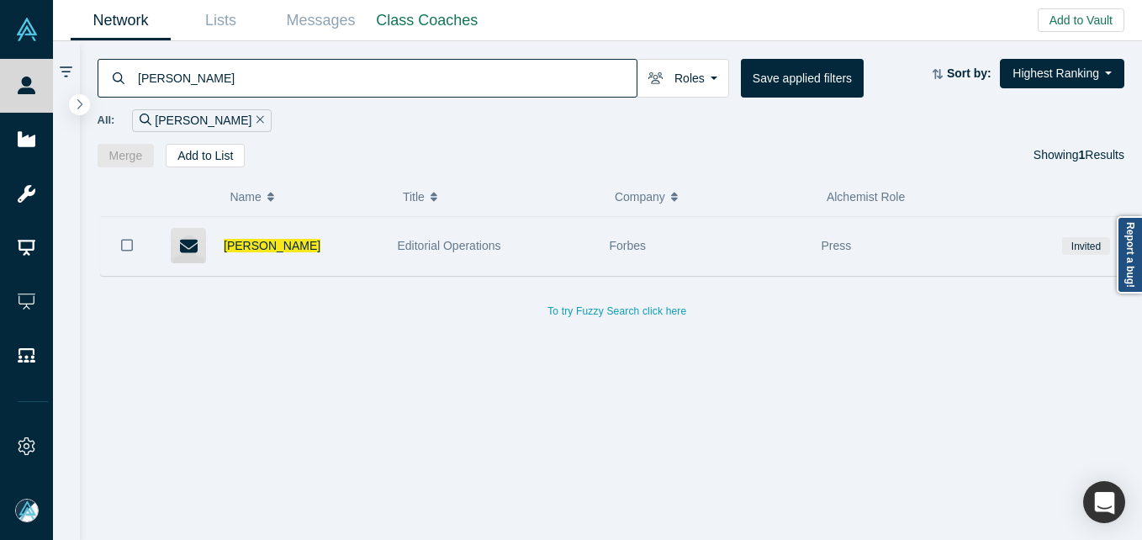
type input "[PERSON_NAME]"
click at [249, 235] on div "[PERSON_NAME]" at bounding box center [302, 246] width 156 height 58
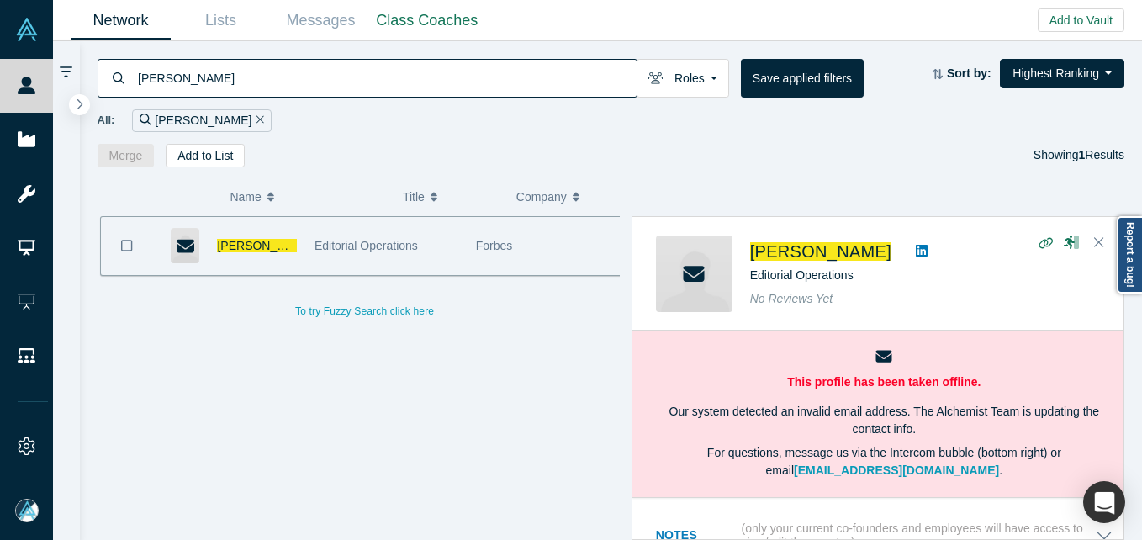
click at [249, 248] on span "[PERSON_NAME]" at bounding box center [265, 245] width 97 height 13
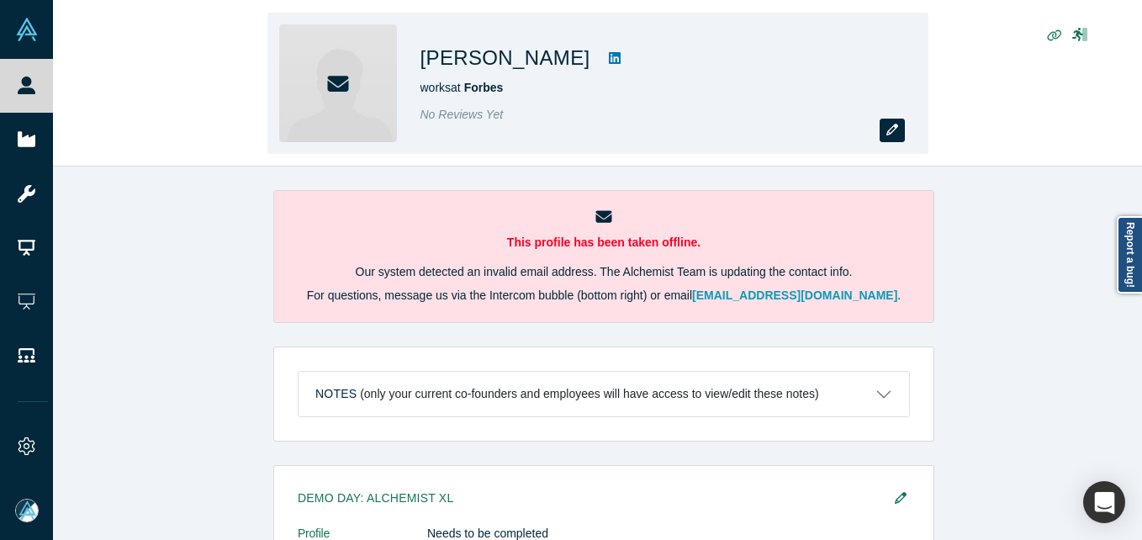
click at [879, 132] on button "button" at bounding box center [891, 131] width 25 height 24
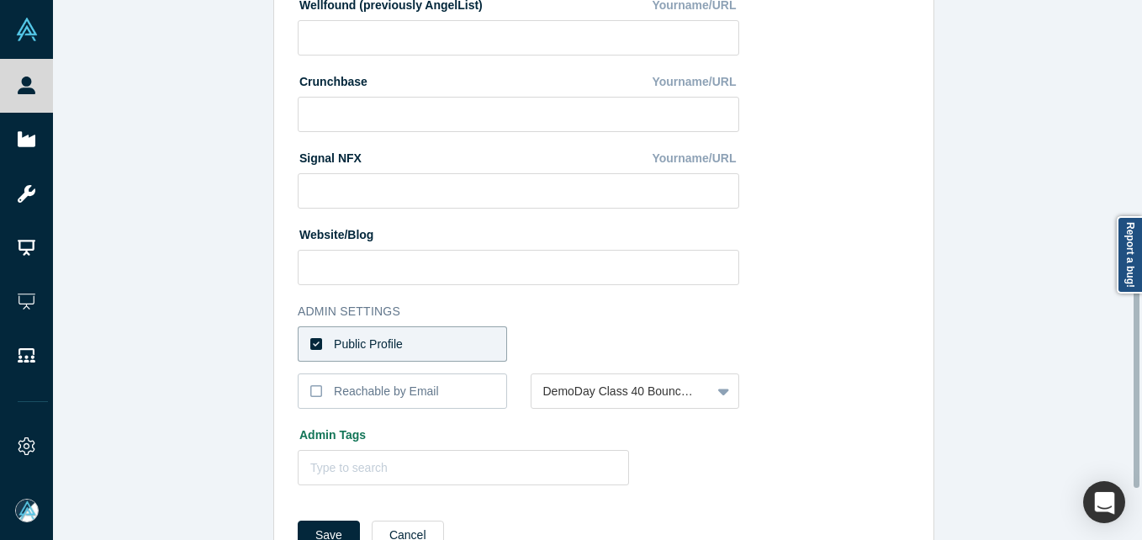
scroll to position [707, 0]
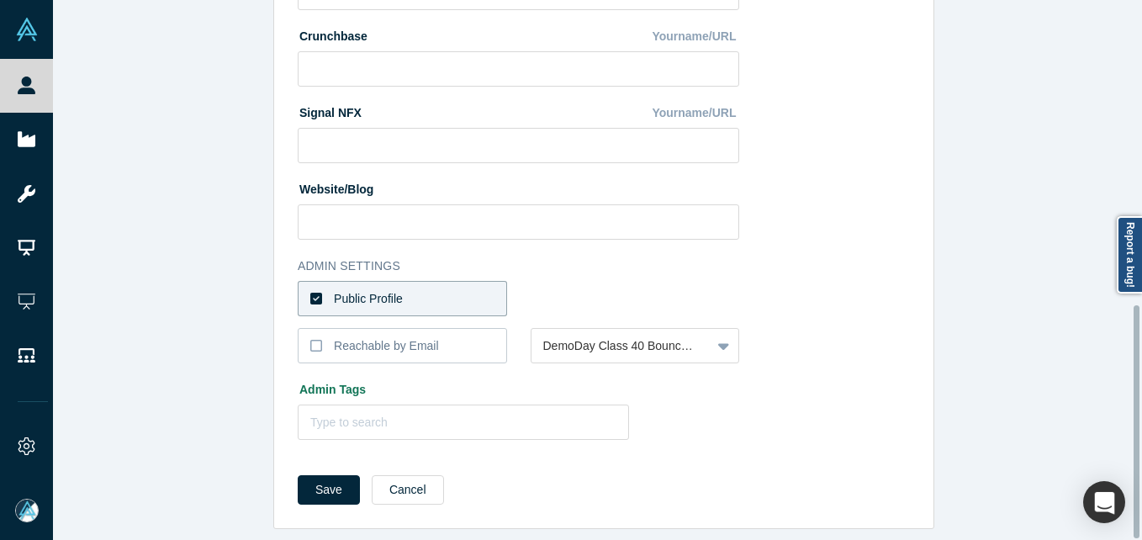
click at [442, 294] on label "Public Profile" at bounding box center [402, 298] width 209 height 35
click at [0, 0] on input "Public Profile" at bounding box center [0, 0] width 0 height 0
click at [599, 295] on div at bounding box center [621, 298] width 156 height 21
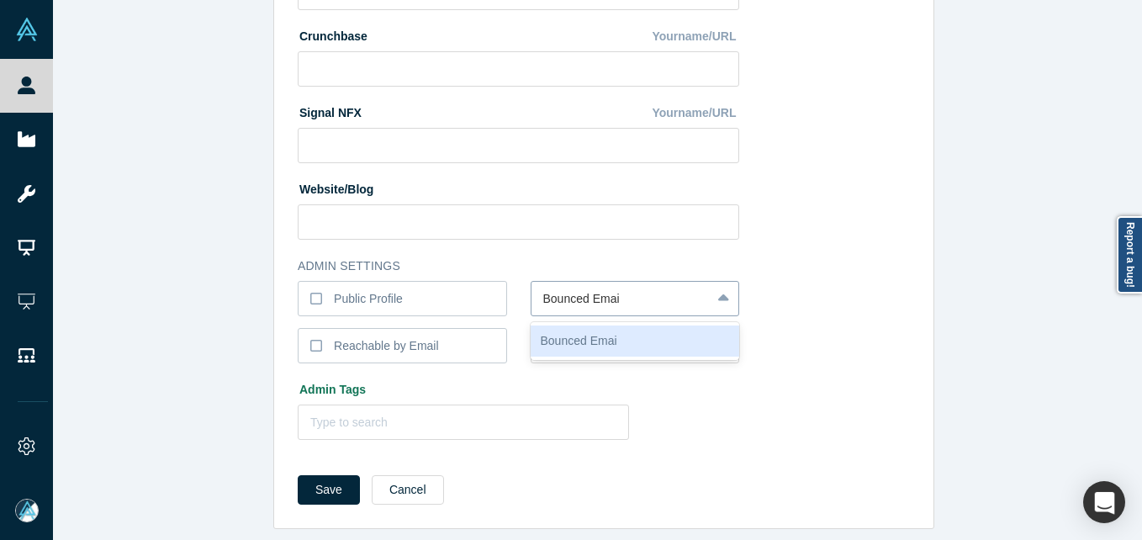
type input "Bounced Email"
click at [298, 475] on button "Save" at bounding box center [329, 489] width 62 height 29
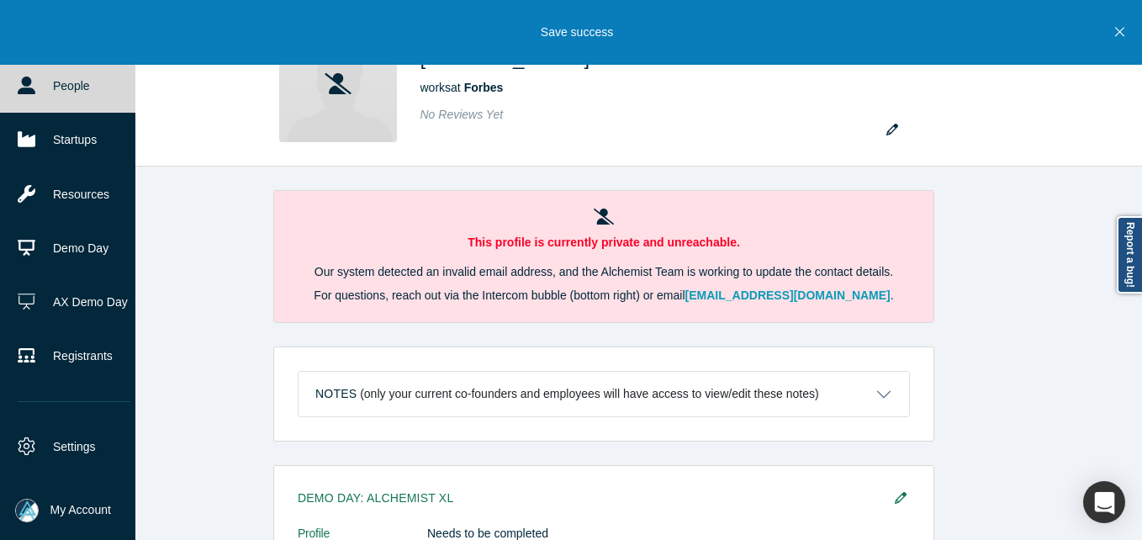
click at [24, 95] on link "People" at bounding box center [74, 86] width 148 height 54
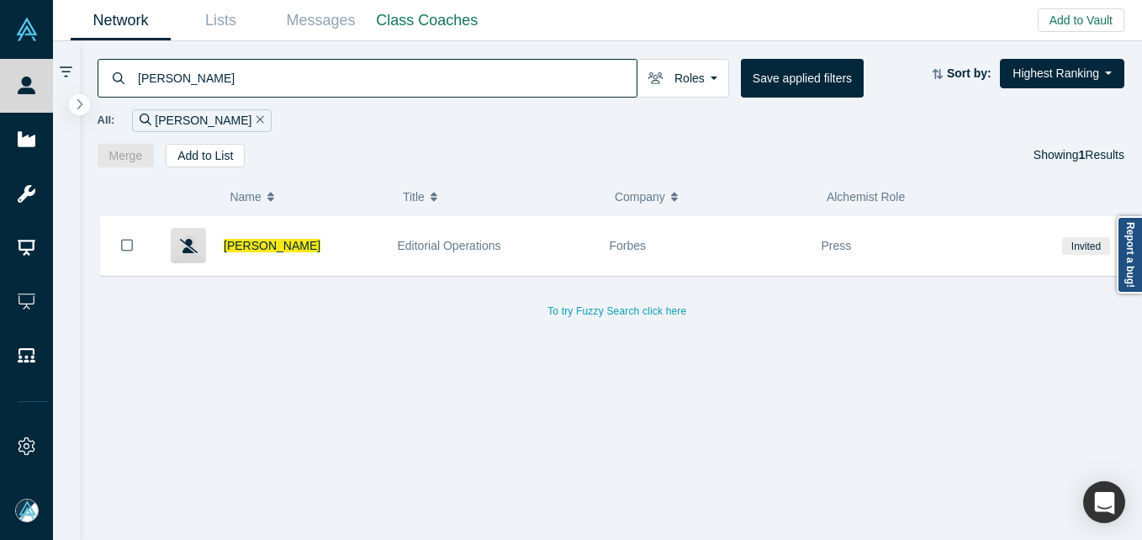
click at [306, 80] on input "[PERSON_NAME]" at bounding box center [386, 78] width 500 height 40
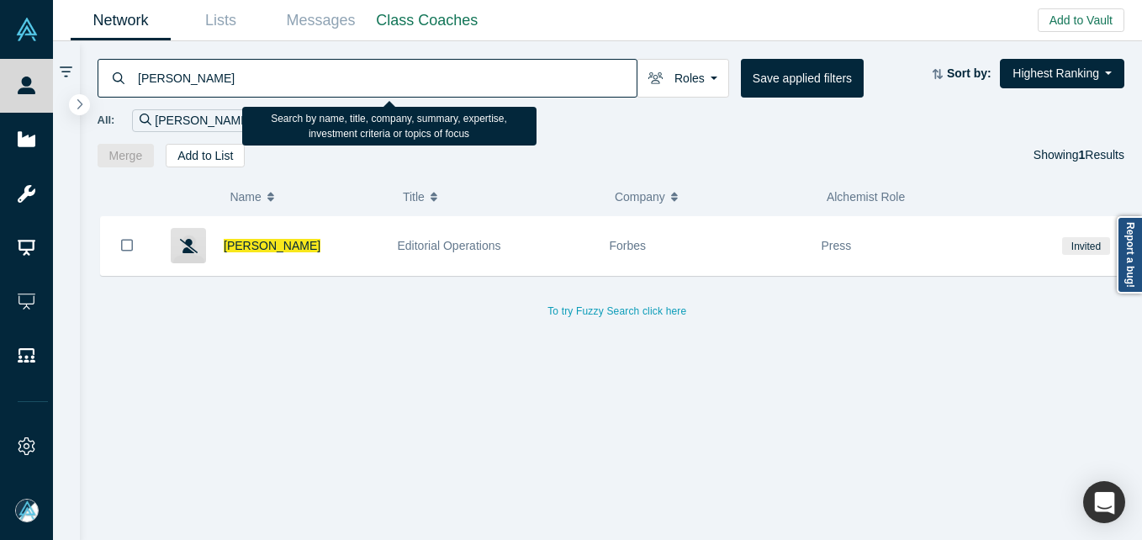
click at [305, 79] on input "[PERSON_NAME]" at bounding box center [386, 78] width 500 height 40
paste input "Phu Styles"
click at [320, 76] on input "[PERSON_NAME]" at bounding box center [386, 78] width 500 height 40
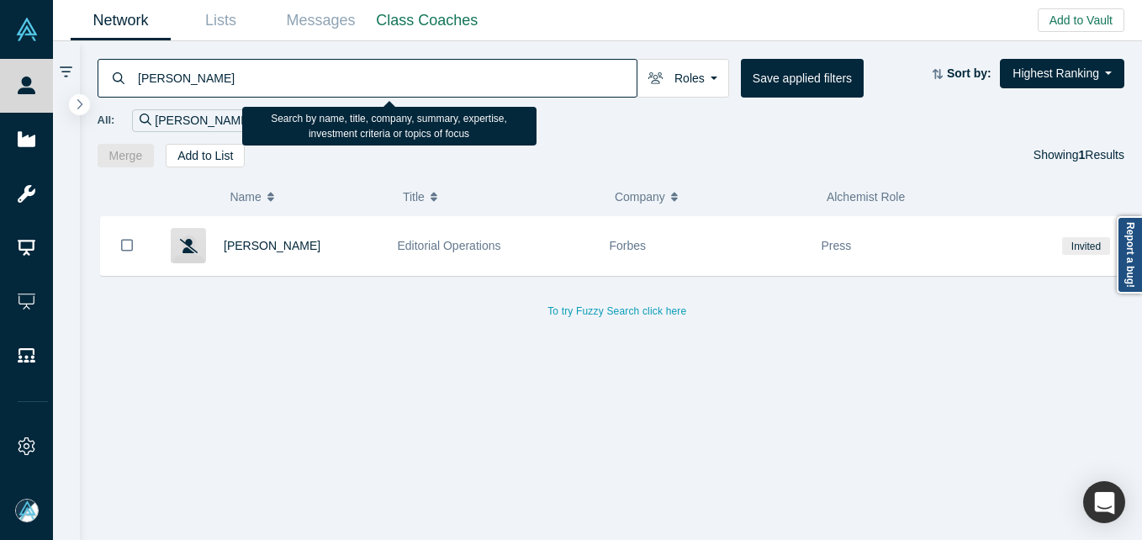
paste input
click at [320, 76] on input "[PERSON_NAME]" at bounding box center [386, 78] width 500 height 40
type input "Phu Styles"
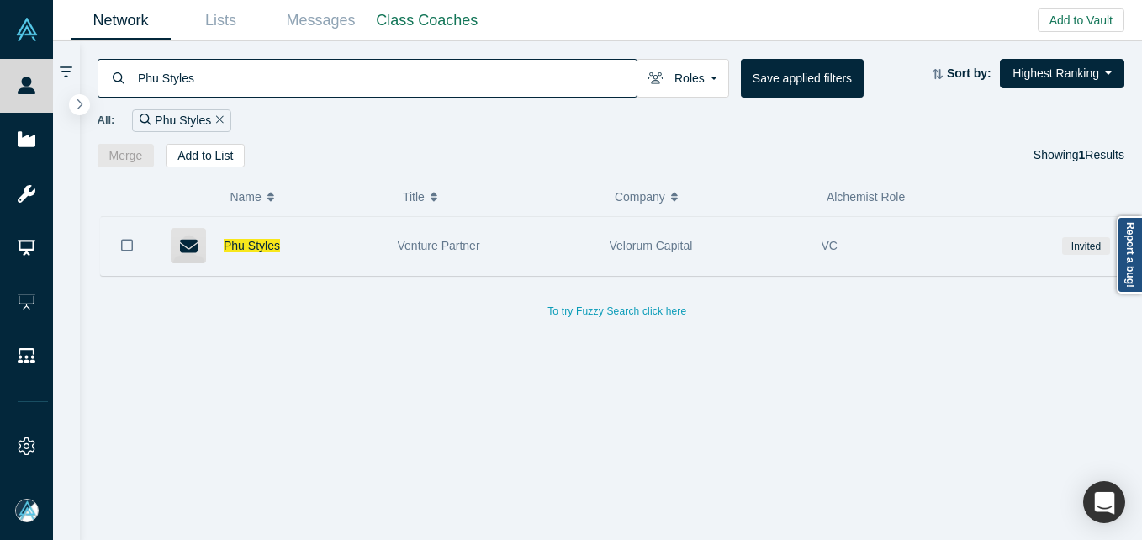
click at [244, 246] on span "Phu Styles" at bounding box center [252, 245] width 56 height 13
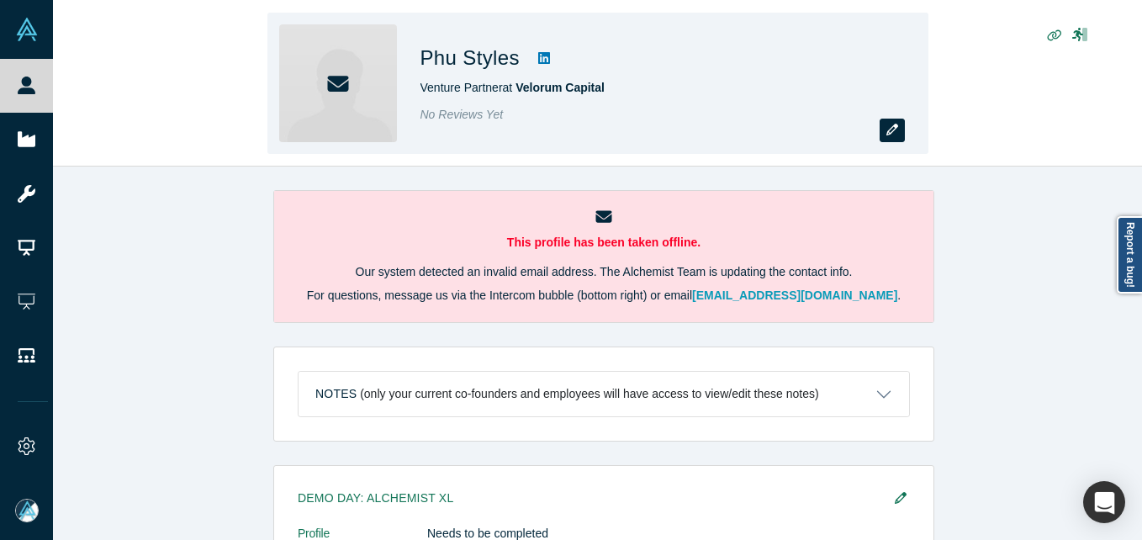
click at [895, 135] on icon "button" at bounding box center [892, 130] width 12 height 12
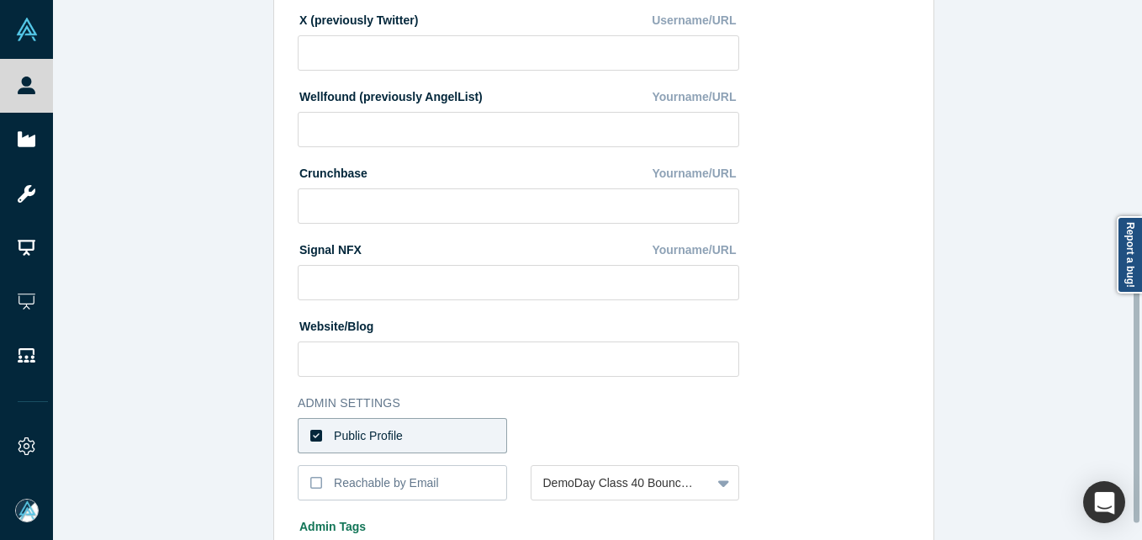
scroll to position [673, 0]
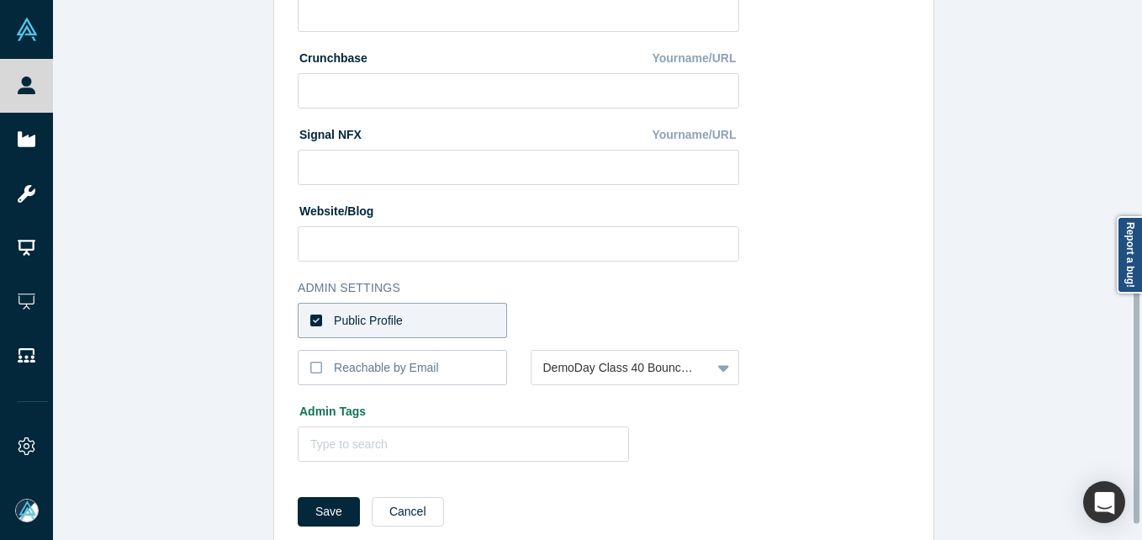
click at [420, 314] on label "Public Profile" at bounding box center [402, 320] width 209 height 35
click at [0, 0] on input "Public Profile" at bounding box center [0, 0] width 0 height 0
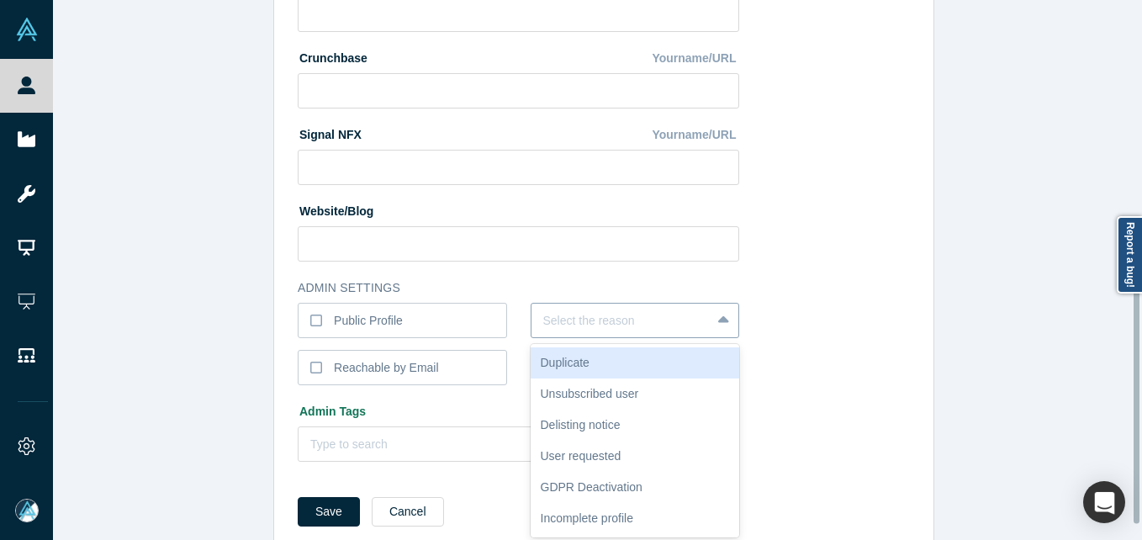
click at [625, 315] on div at bounding box center [621, 320] width 156 height 21
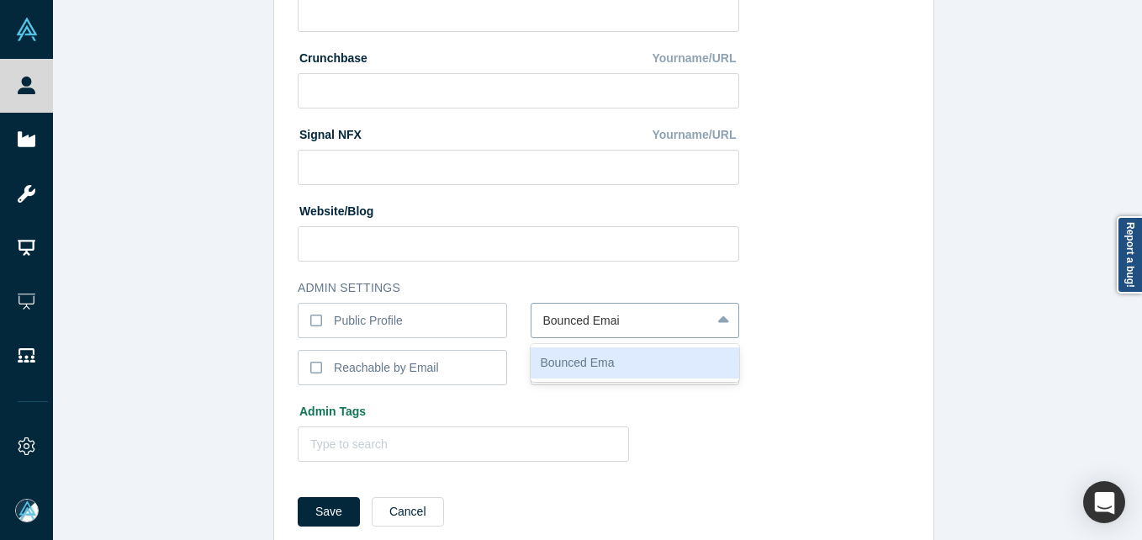
type input "Bounced Email"
click at [298, 497] on button "Save" at bounding box center [329, 511] width 62 height 29
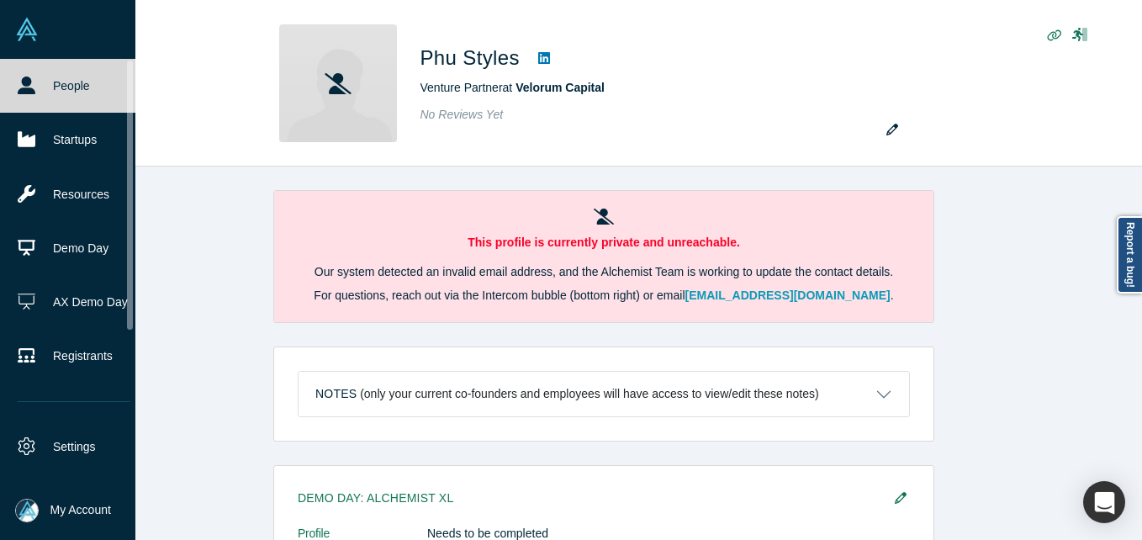
click at [50, 92] on link "People" at bounding box center [74, 86] width 148 height 54
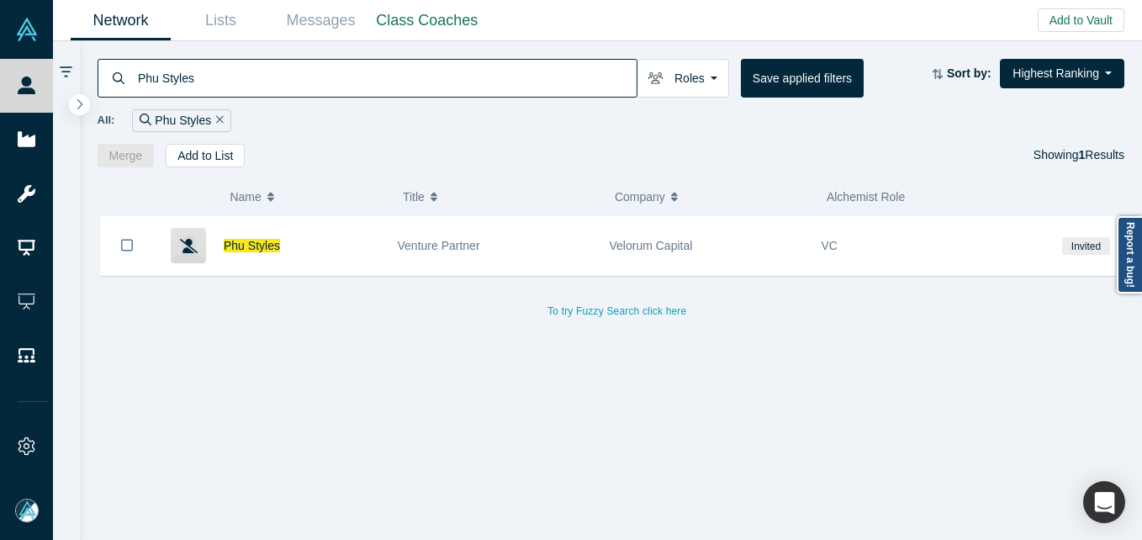
click at [333, 88] on input "Phu Styles" at bounding box center [386, 78] width 500 height 40
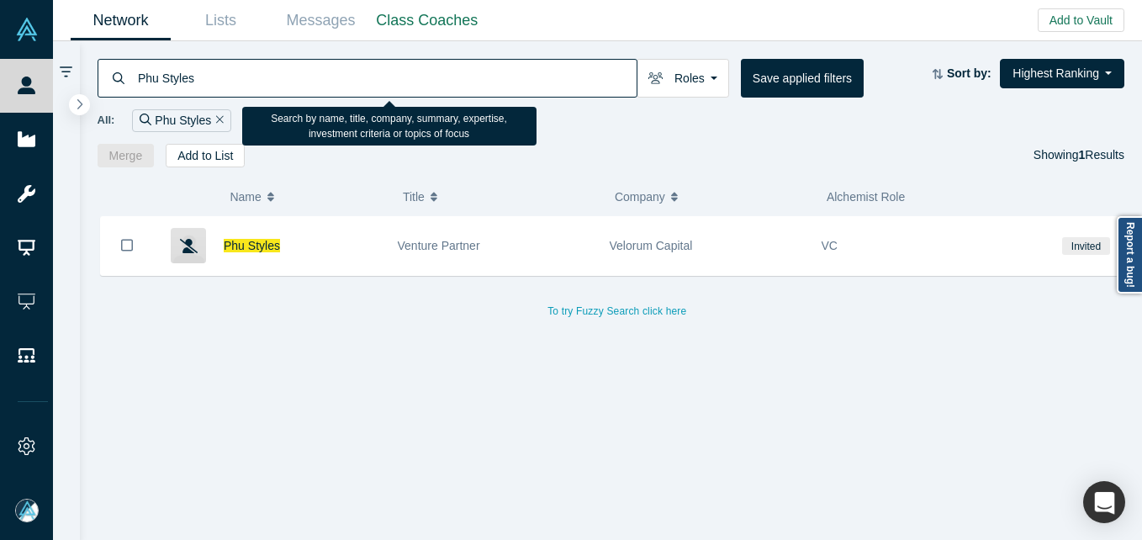
click at [332, 88] on input "Phu Styles" at bounding box center [386, 78] width 500 height 40
paste input "[PERSON_NAME]"
type input "[PERSON_NAME]"
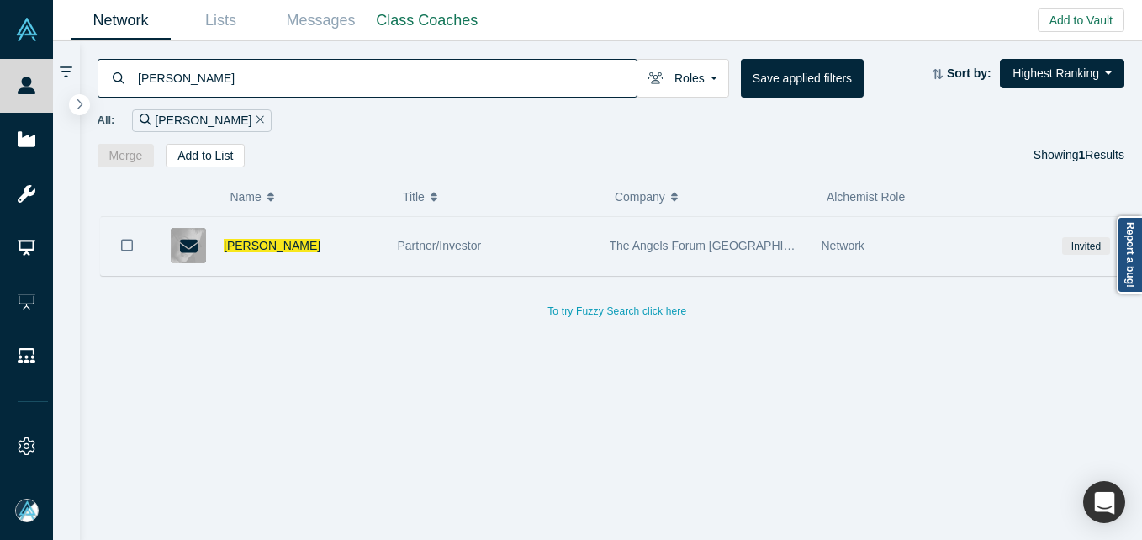
click at [256, 243] on span "[PERSON_NAME]" at bounding box center [272, 245] width 97 height 13
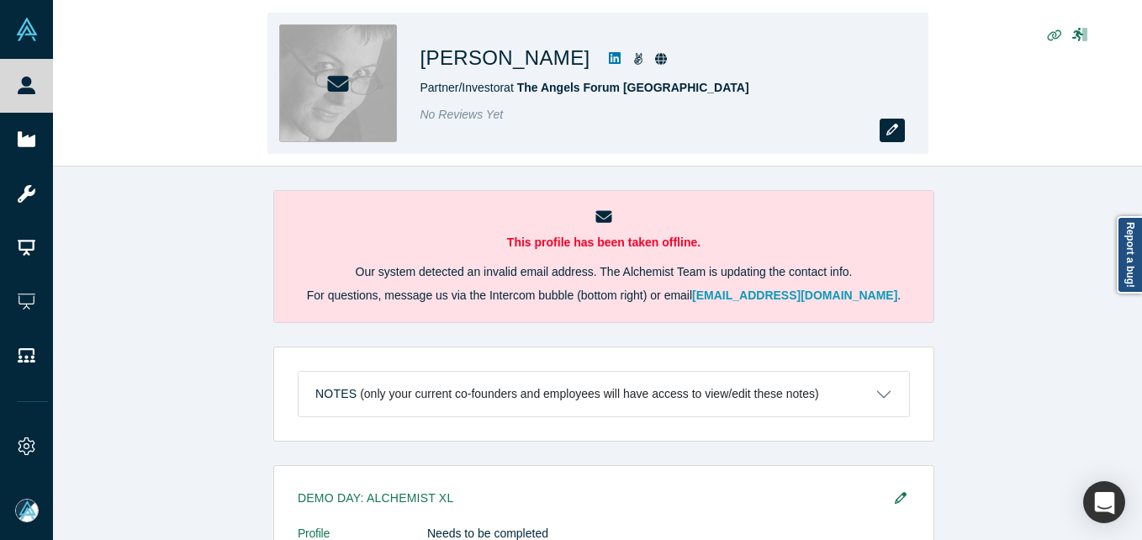
click at [892, 124] on button "button" at bounding box center [891, 131] width 25 height 24
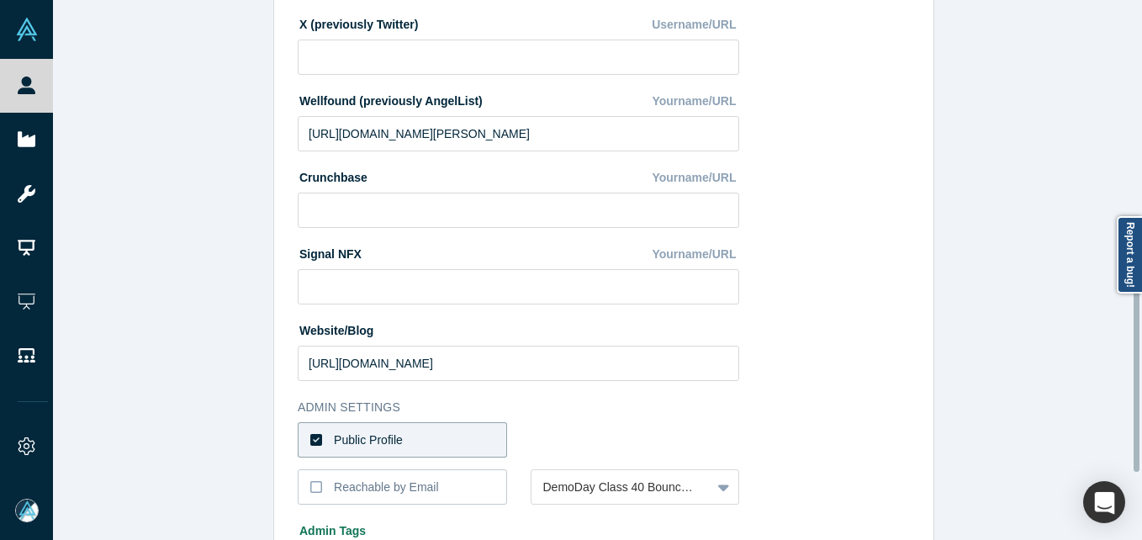
scroll to position [252, 0]
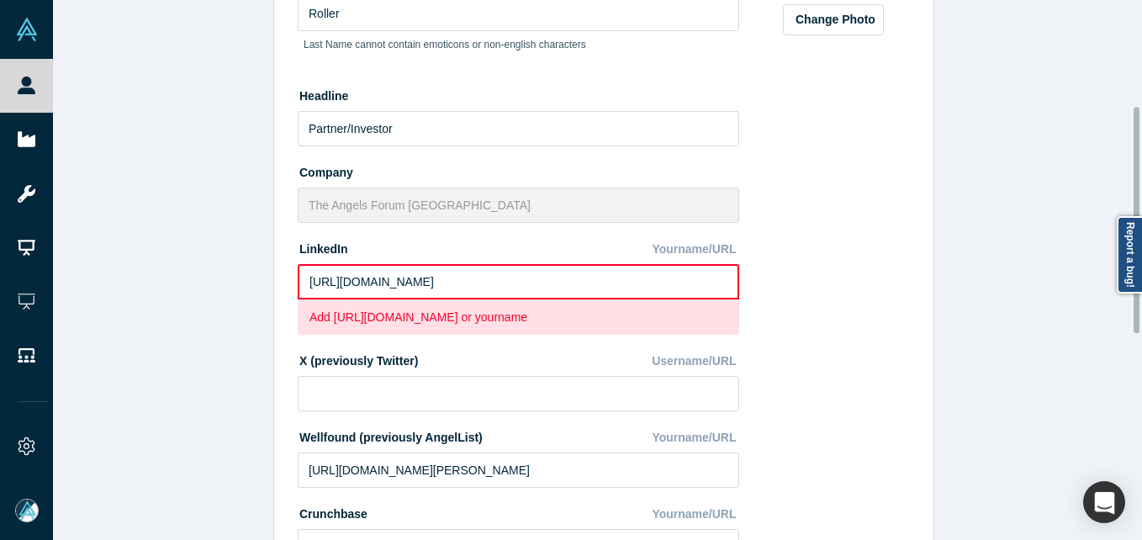
click at [431, 282] on input "[URL][DOMAIN_NAME]" at bounding box center [518, 281] width 441 height 35
drag, startPoint x: 406, startPoint y: 283, endPoint x: 424, endPoint y: 283, distance: 17.7
click at [407, 283] on input "[URL][DOMAIN_NAME]" at bounding box center [518, 281] width 441 height 35
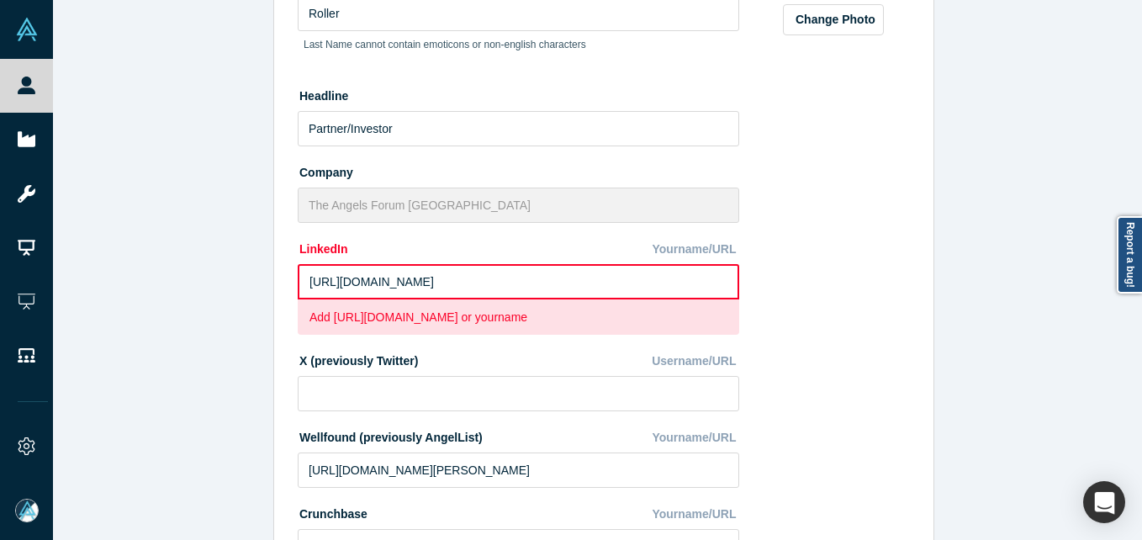
click at [419, 292] on input "[URL][DOMAIN_NAME]" at bounding box center [518, 281] width 441 height 35
click at [412, 282] on input "[URL][DOMAIN_NAME]" at bounding box center [518, 281] width 441 height 35
drag, startPoint x: 415, startPoint y: 283, endPoint x: 637, endPoint y: 280, distance: 222.0
click at [652, 284] on input "[URL][DOMAIN_NAME]" at bounding box center [518, 281] width 441 height 35
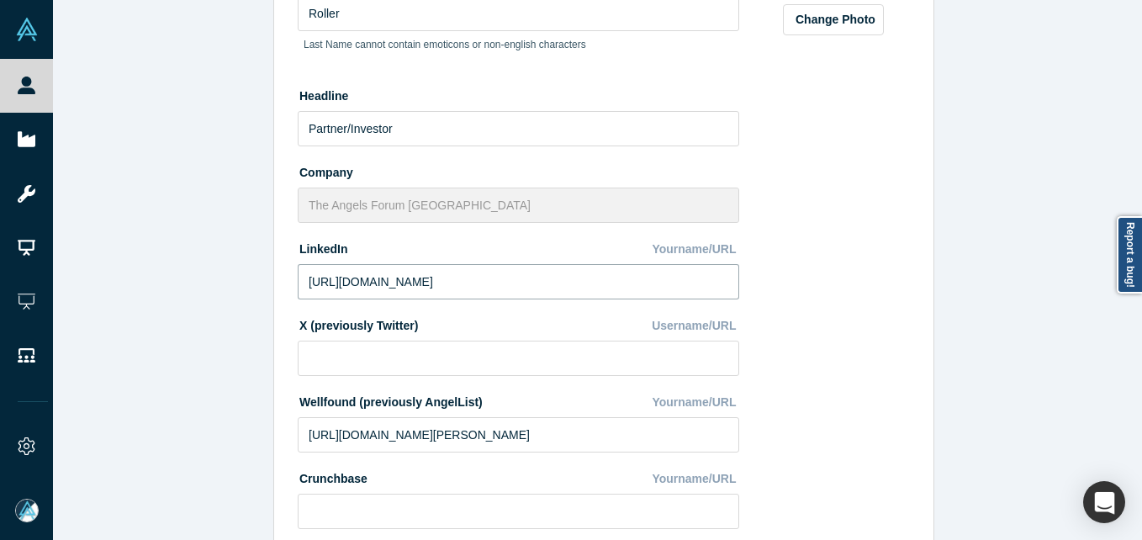
type input "[URL][DOMAIN_NAME]"
click at [827, 288] on div "Change Photo Zoom Save Remove Upload New" at bounding box center [833, 372] width 153 height 1043
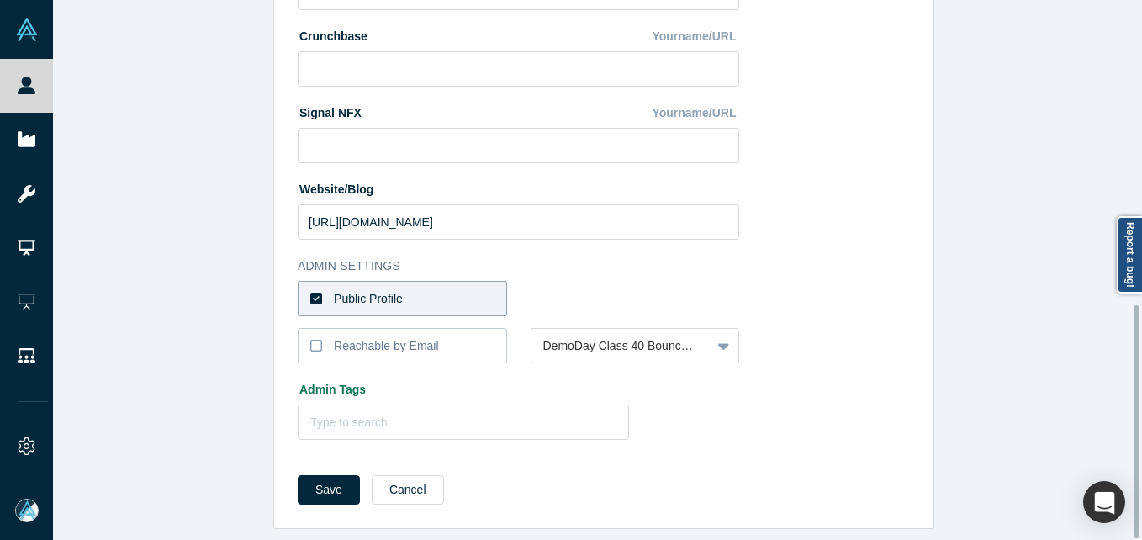
scroll to position [707, 0]
click at [441, 289] on label "Public Profile" at bounding box center [402, 298] width 209 height 35
click at [0, 0] on input "Public Profile" at bounding box center [0, 0] width 0 height 0
click at [670, 289] on div at bounding box center [621, 298] width 156 height 21
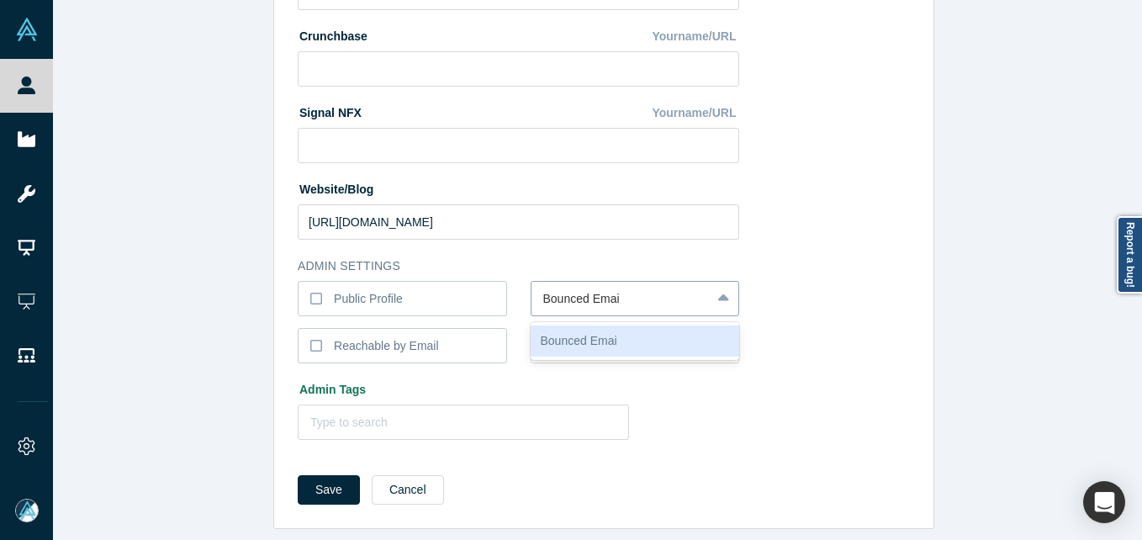
type input "Bounced Email"
click at [298, 475] on button "Save" at bounding box center [329, 489] width 62 height 29
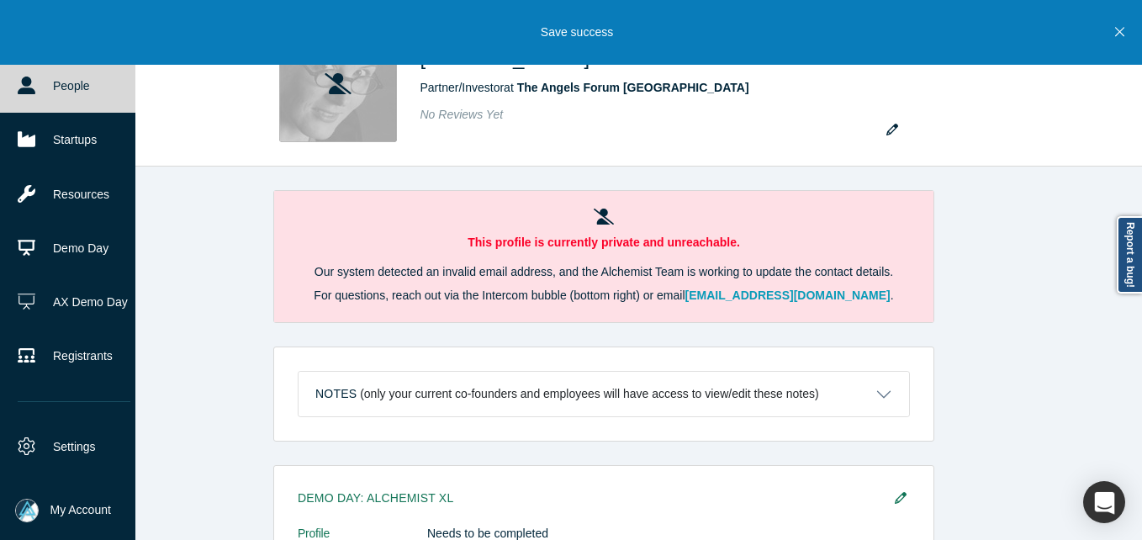
drag, startPoint x: 11, startPoint y: 91, endPoint x: 104, endPoint y: 3, distance: 128.5
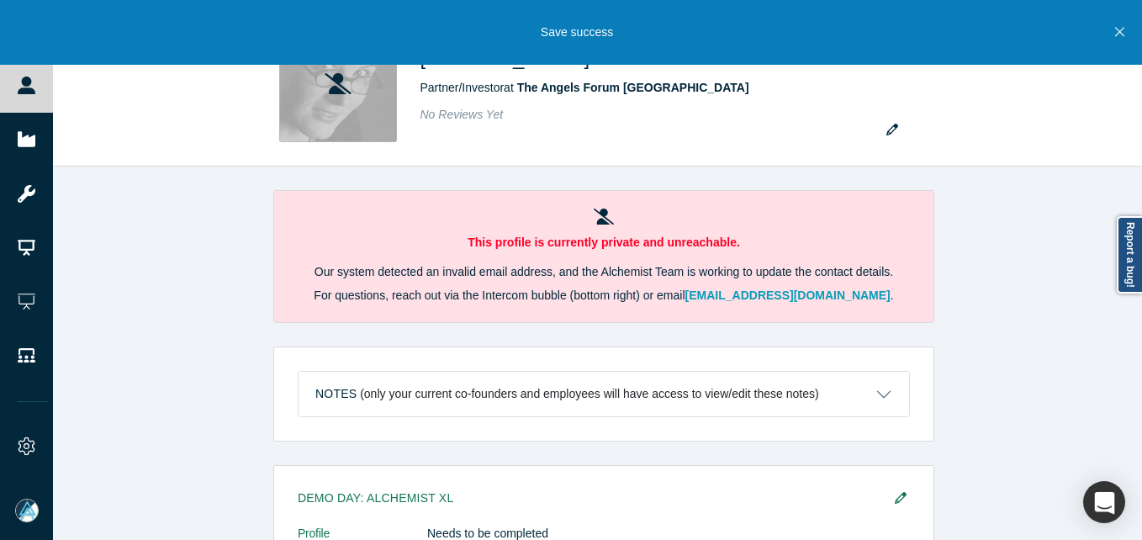
click at [11, 90] on link "People" at bounding box center [33, 86] width 66 height 54
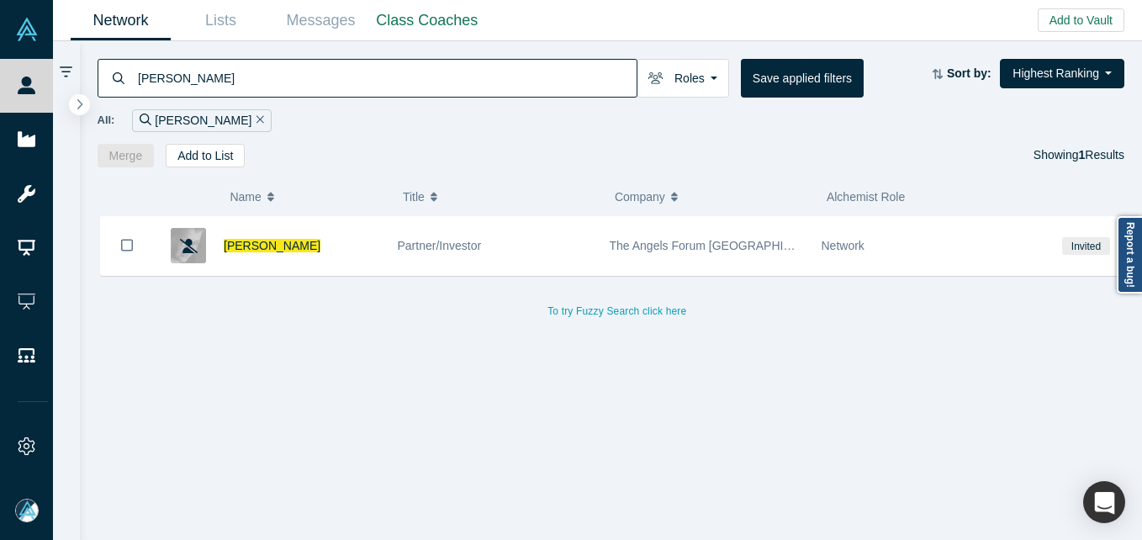
drag, startPoint x: 364, startPoint y: 41, endPoint x: 353, endPoint y: 62, distance: 23.7
click at [360, 42] on div "[PERSON_NAME] Roles Founders Faculty Mentors Alumni Mentor Angels VCs Corporate…" at bounding box center [611, 104] width 1063 height 126
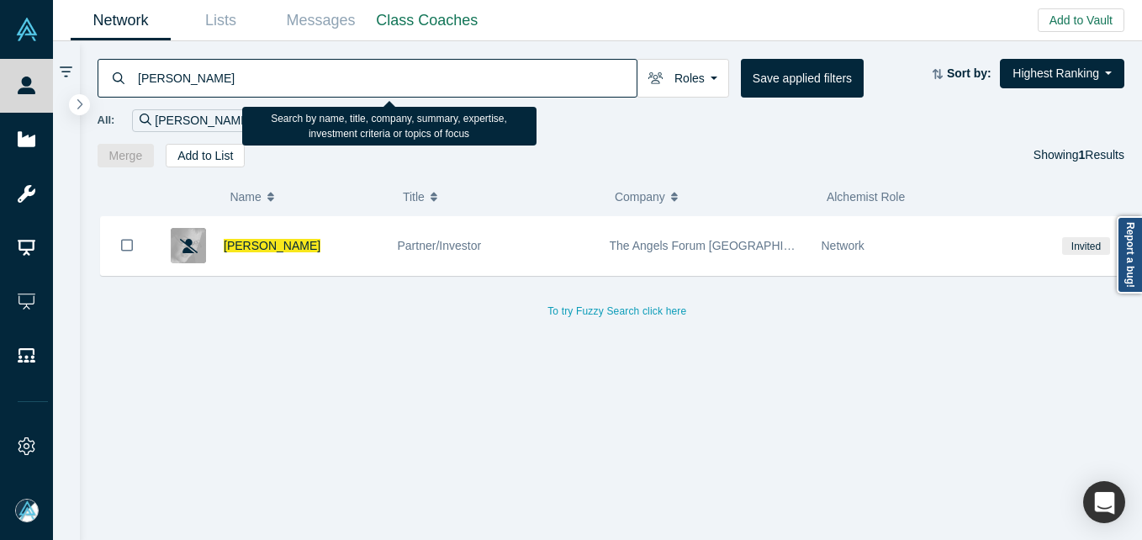
click at [353, 62] on input "[PERSON_NAME]" at bounding box center [386, 78] width 500 height 40
paste input "[PERSON_NAME]"
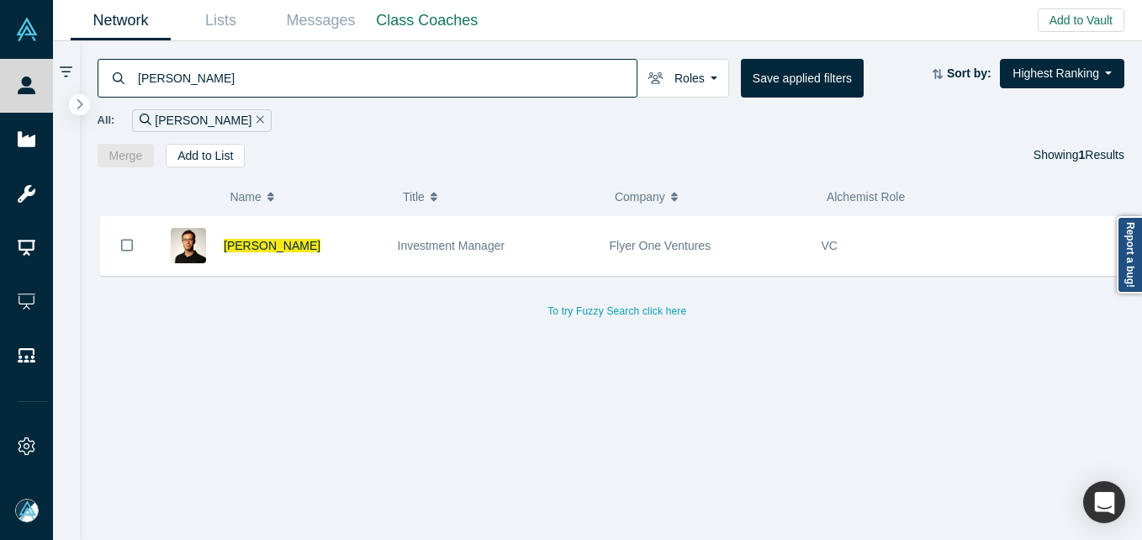
click at [323, 89] on input "[PERSON_NAME]" at bounding box center [386, 78] width 500 height 40
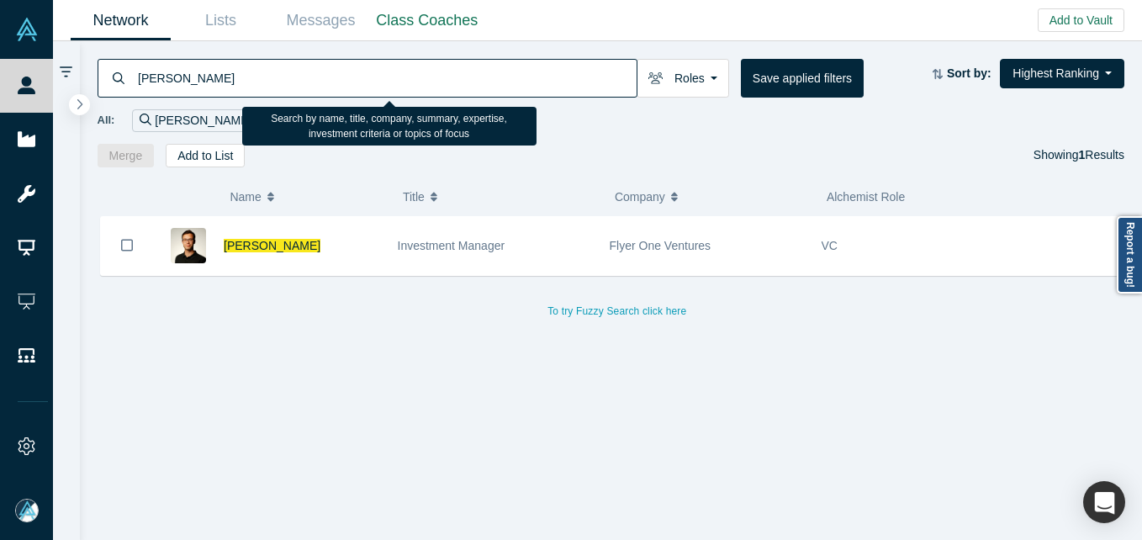
click at [323, 89] on input "[PERSON_NAME]" at bounding box center [386, 78] width 500 height 40
paste input "[PERSON_NAME]"
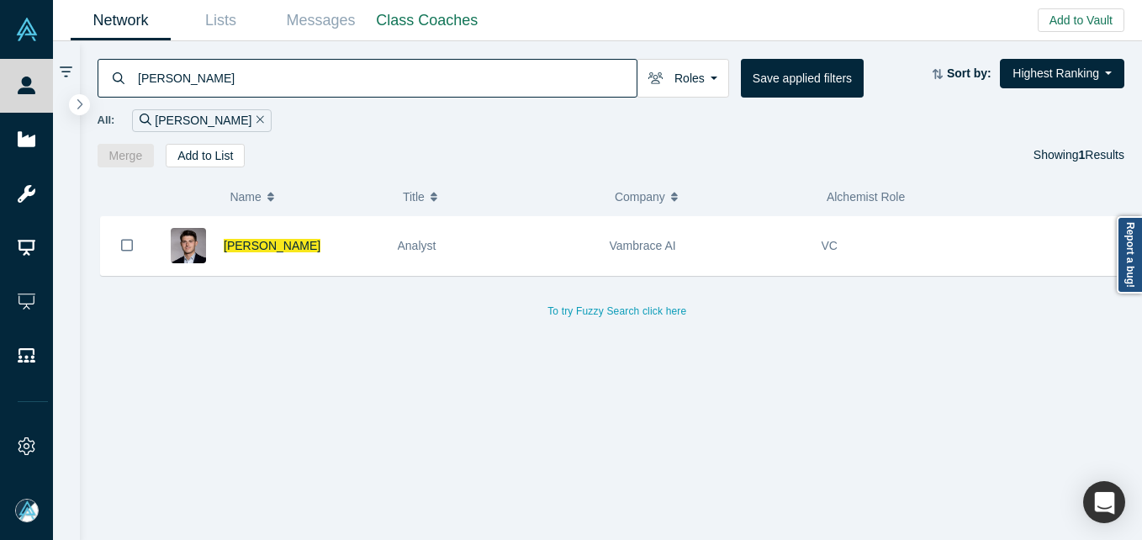
click at [317, 87] on input "[PERSON_NAME]" at bounding box center [386, 78] width 500 height 40
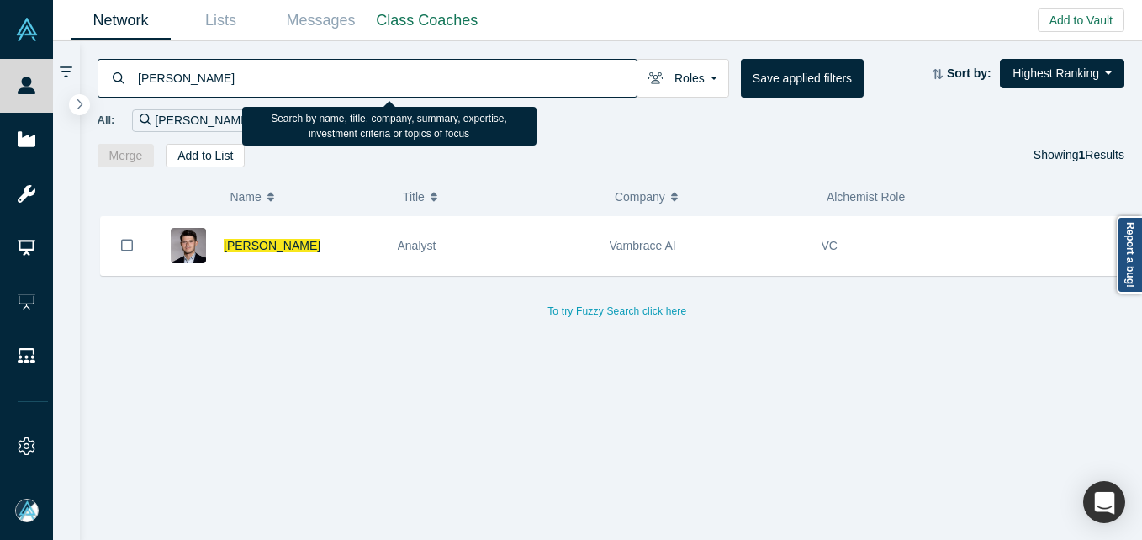
click at [317, 87] on input "[PERSON_NAME]" at bounding box center [386, 78] width 500 height 40
paste input "[PERSON_NAME]"
click at [307, 83] on input "[PERSON_NAME]" at bounding box center [386, 78] width 500 height 40
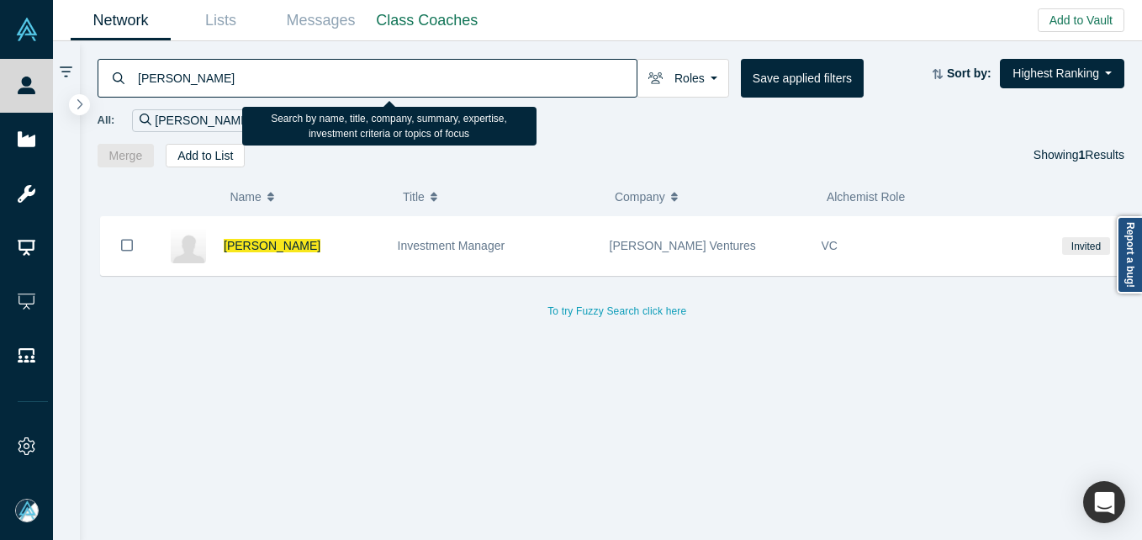
paste input "y Tune"
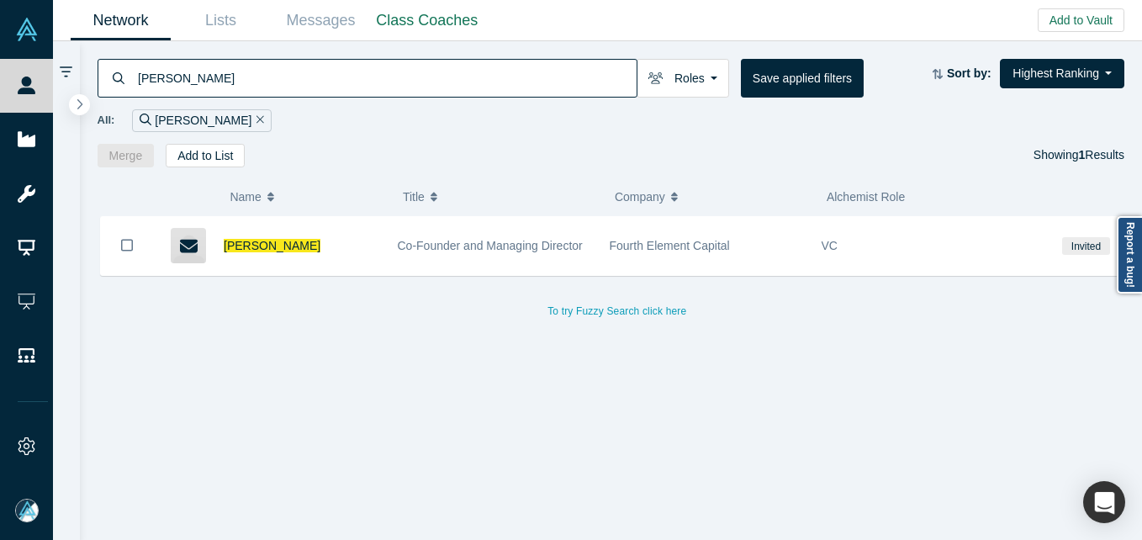
type input "[PERSON_NAME]"
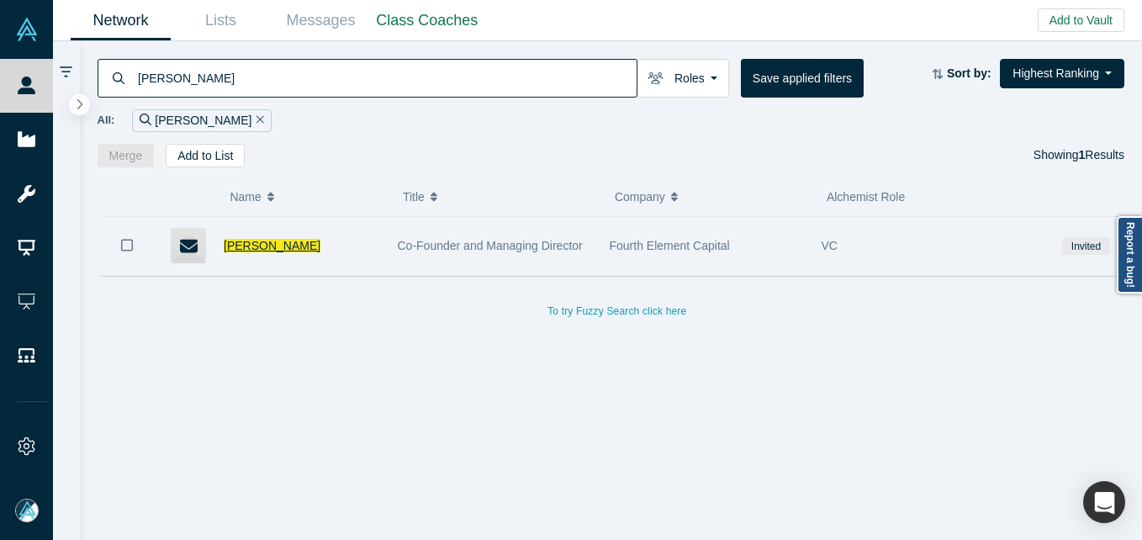
click at [260, 247] on span "[PERSON_NAME]" at bounding box center [272, 245] width 97 height 13
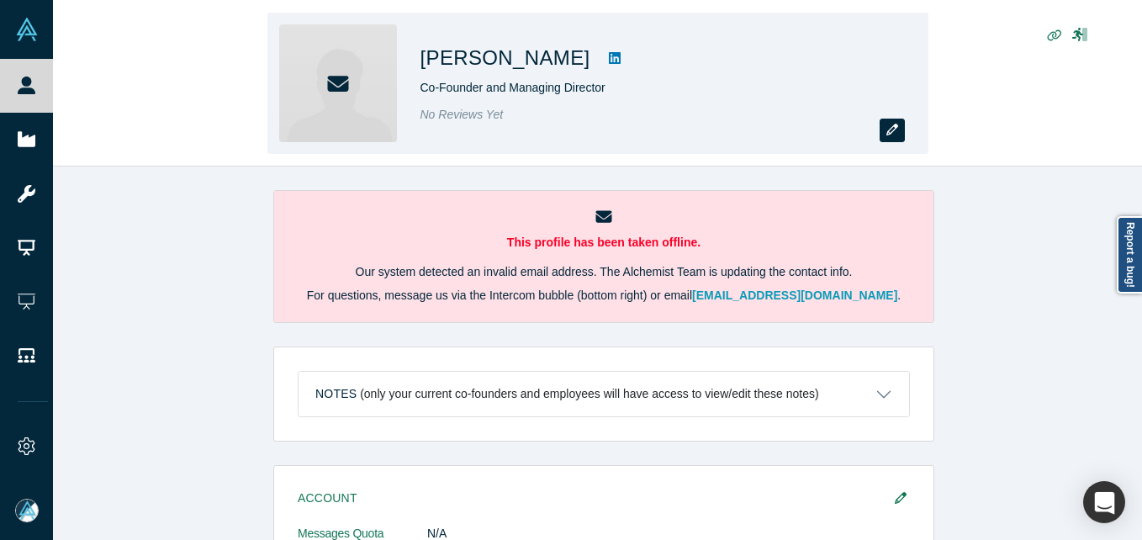
click at [893, 131] on icon "button" at bounding box center [892, 130] width 12 height 12
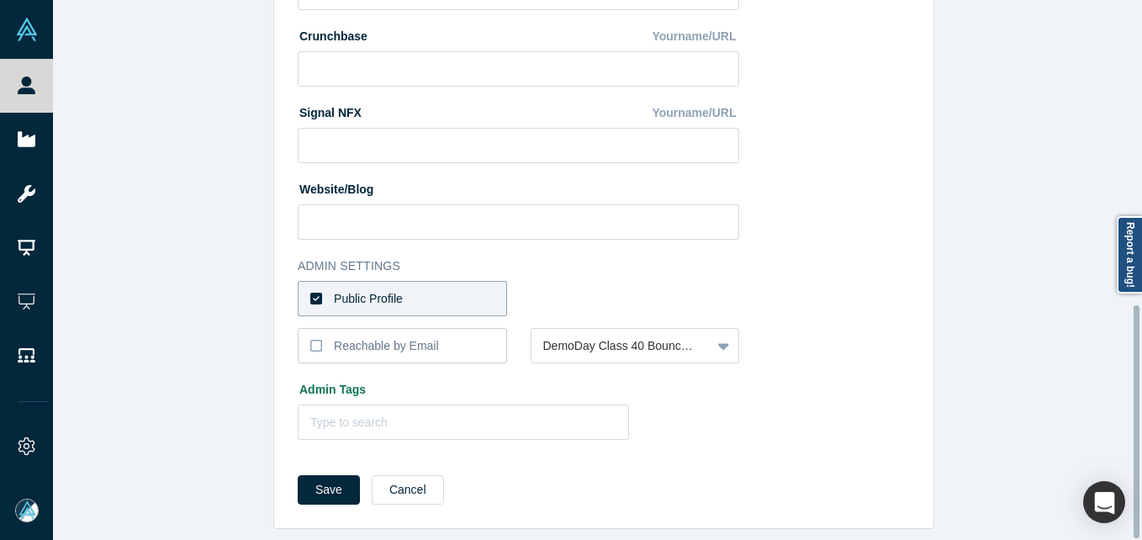
scroll to position [707, 0]
click at [375, 294] on div "Public Profile" at bounding box center [368, 299] width 69 height 18
click at [0, 0] on input "Public Profile" at bounding box center [0, 0] width 0 height 0
click at [607, 297] on div "Select the reason" at bounding box center [621, 299] width 180 height 28
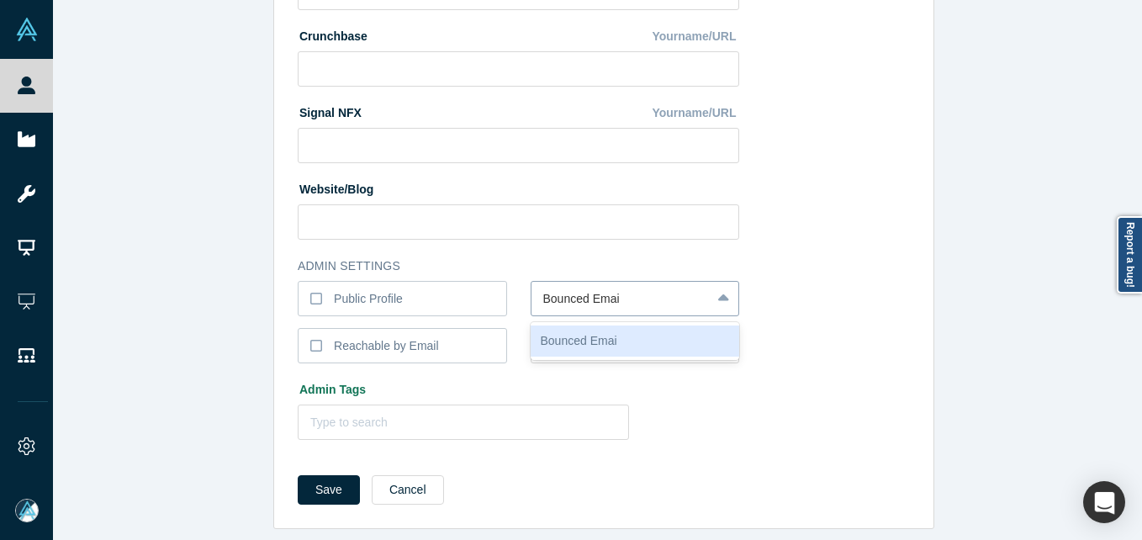
type input "Bounced Email"
click at [298, 475] on button "Save" at bounding box center [329, 489] width 62 height 29
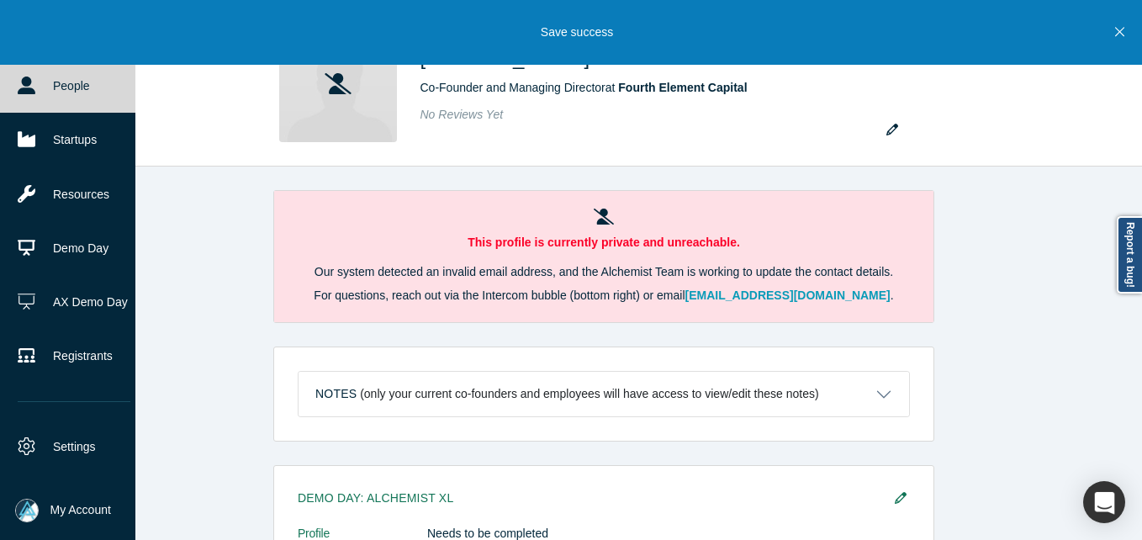
click at [17, 81] on link "People" at bounding box center [74, 86] width 148 height 54
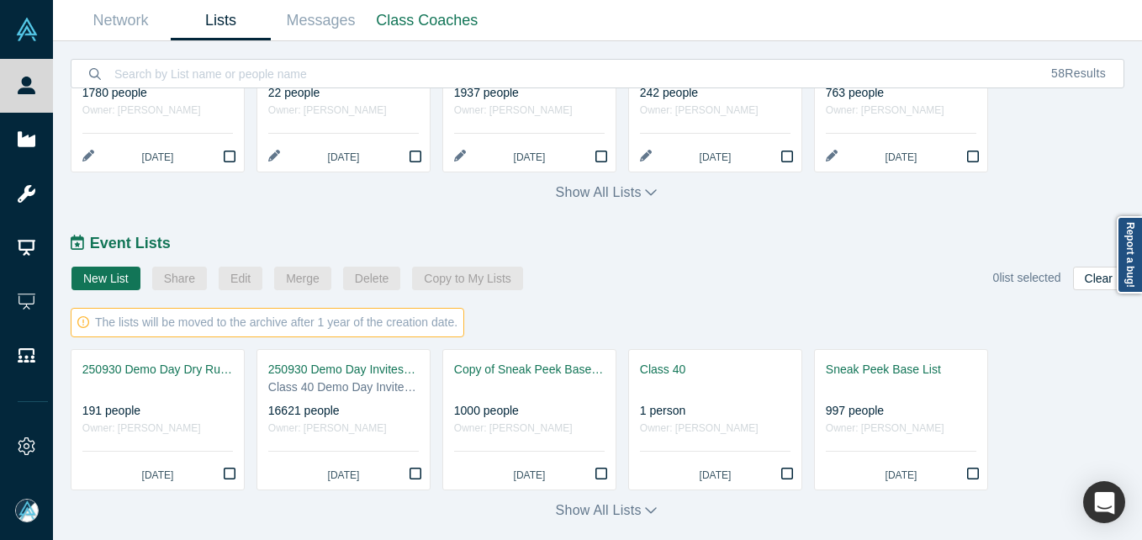
scroll to position [811, 0]
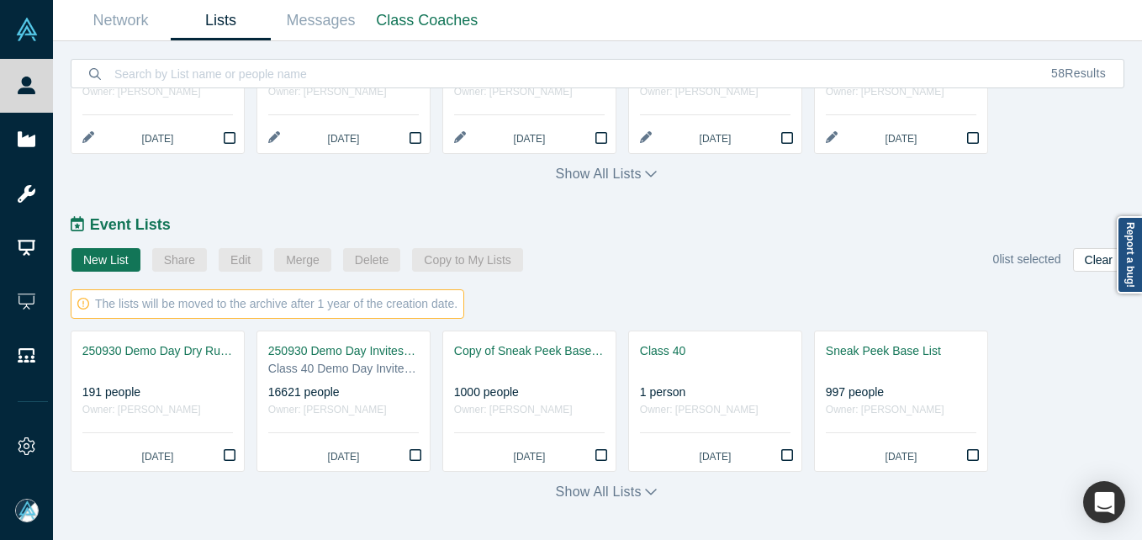
click at [344, 351] on div "250930 Demo Day Invites_Base List" at bounding box center [343, 351] width 151 height 18
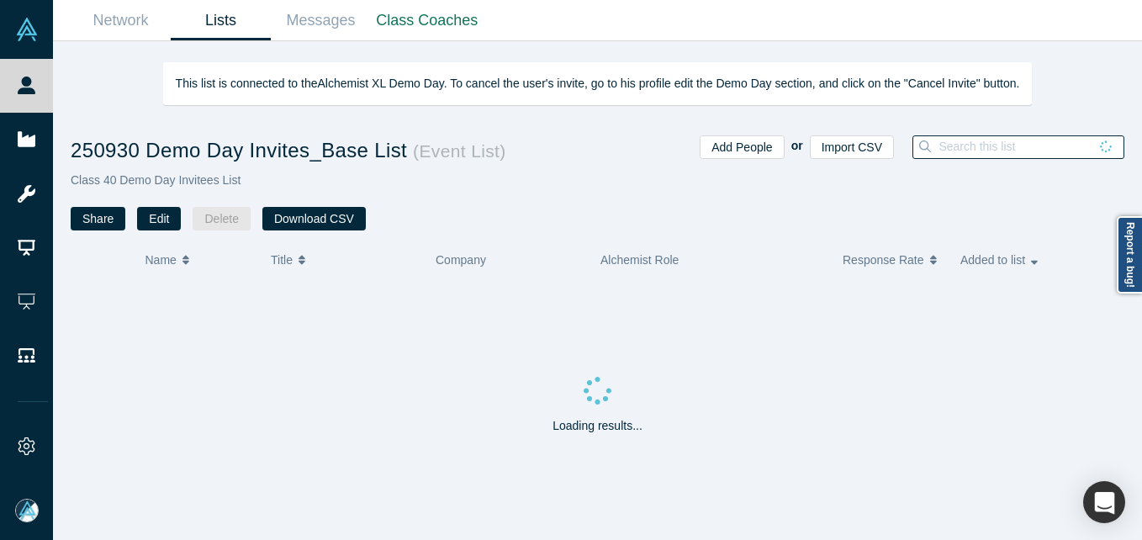
click at [1056, 140] on input at bounding box center [1012, 146] width 151 height 22
paste input "[PERSON_NAME][EMAIL_ADDRESS][PERSON_NAME][DOMAIN_NAME]"
click at [949, 145] on input "[PERSON_NAME][EMAIL_ADDRESS][PERSON_NAME][DOMAIN_NAME]" at bounding box center [1030, 146] width 187 height 22
type input "[PERSON_NAME][EMAIL_ADDRESS][PERSON_NAME][DOMAIN_NAME]"
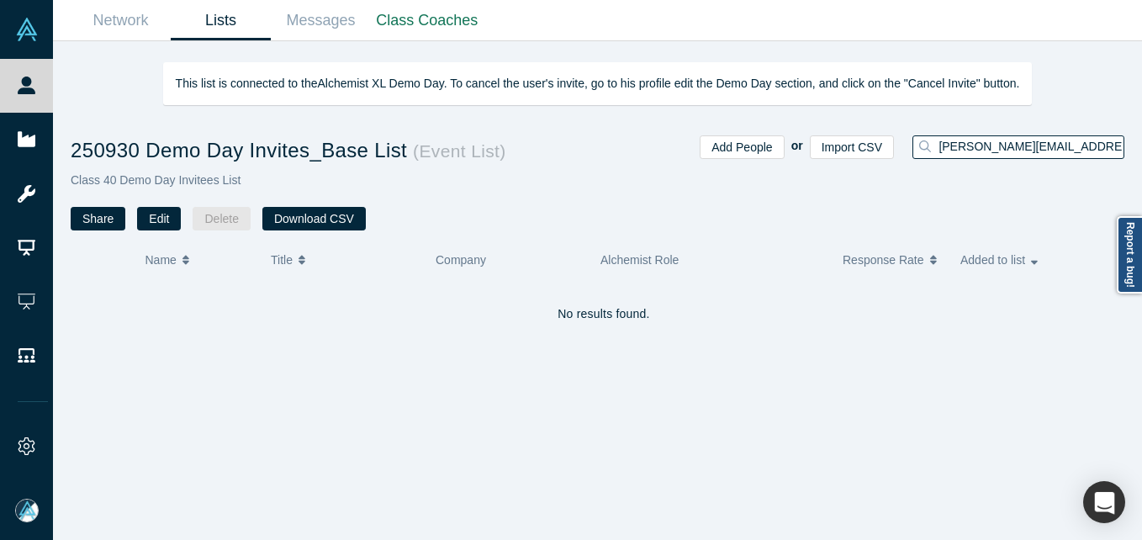
click at [980, 179] on div "[PERSON_NAME][EMAIL_ADDRESS][PERSON_NAME][DOMAIN_NAME]" at bounding box center [1013, 182] width 224 height 95
drag, startPoint x: 942, startPoint y: 145, endPoint x: 953, endPoint y: 145, distance: 11.8
click at [943, 145] on input "[PERSON_NAME][EMAIL_ADDRESS][PERSON_NAME][DOMAIN_NAME]" at bounding box center [1030, 146] width 187 height 22
click at [797, 210] on div "Add People or Import CSV" at bounding box center [800, 182] width 201 height 95
